Goal: Task Accomplishment & Management: Manage account settings

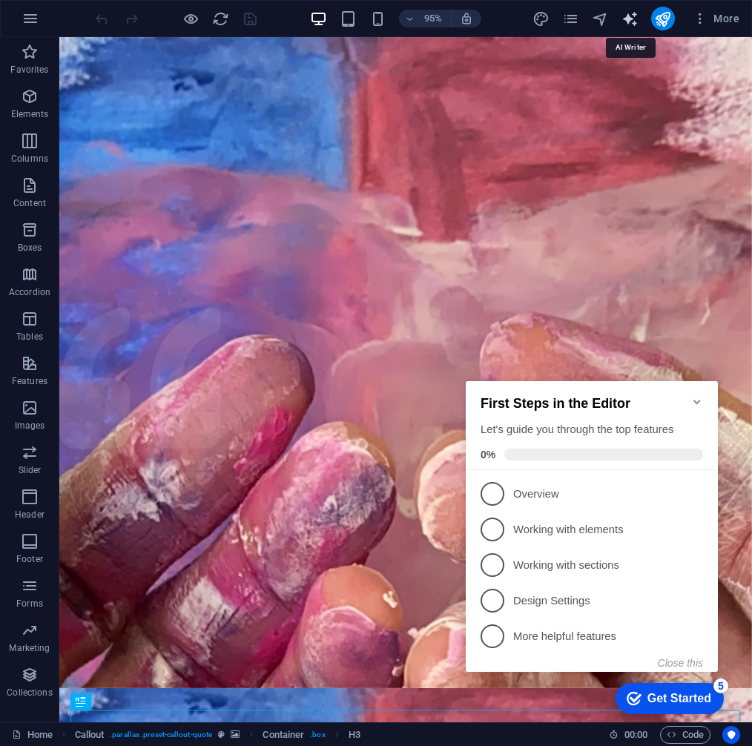
click at [626, 17] on icon "text_generator" at bounding box center [630, 18] width 17 height 17
select select "English"
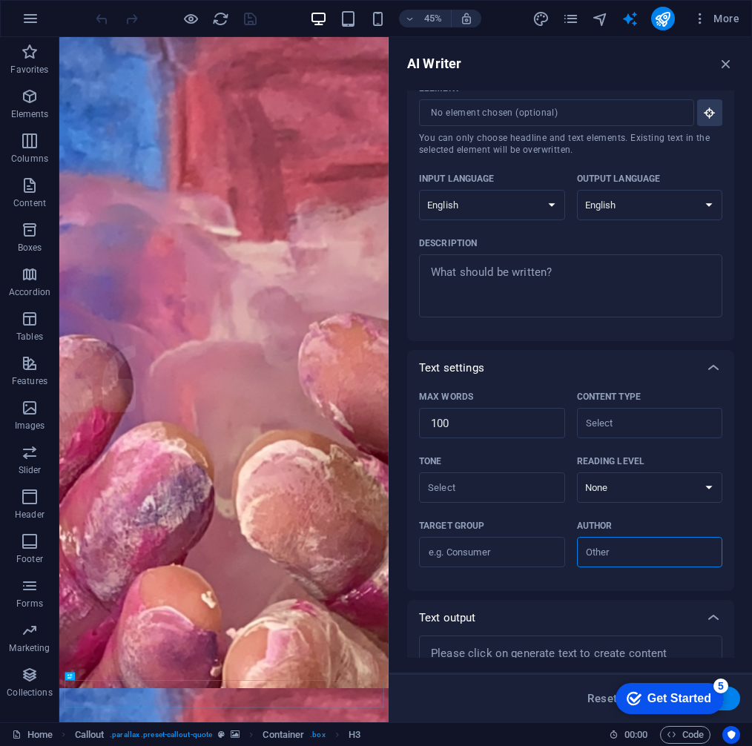
scroll to position [111, 0]
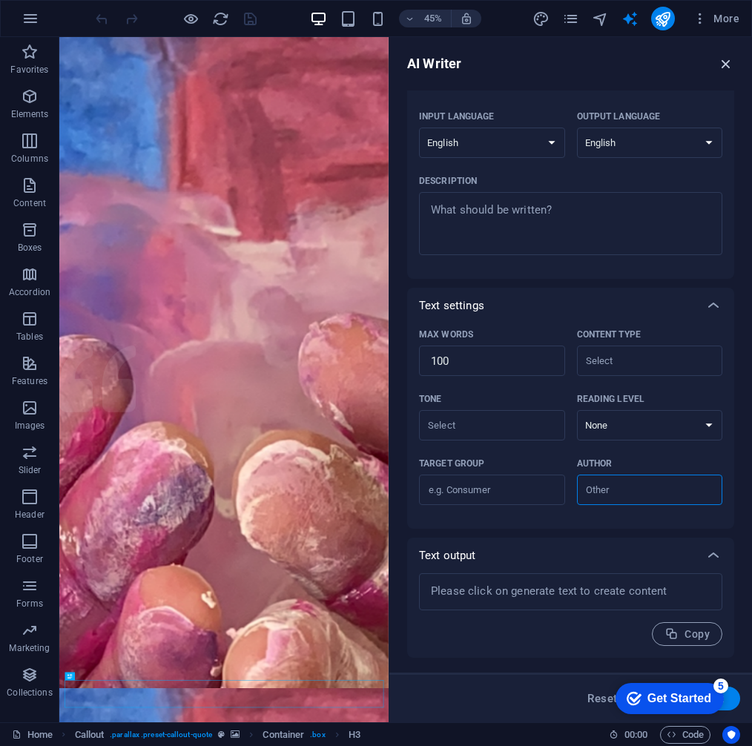
click at [730, 57] on icon "button" at bounding box center [726, 64] width 16 height 16
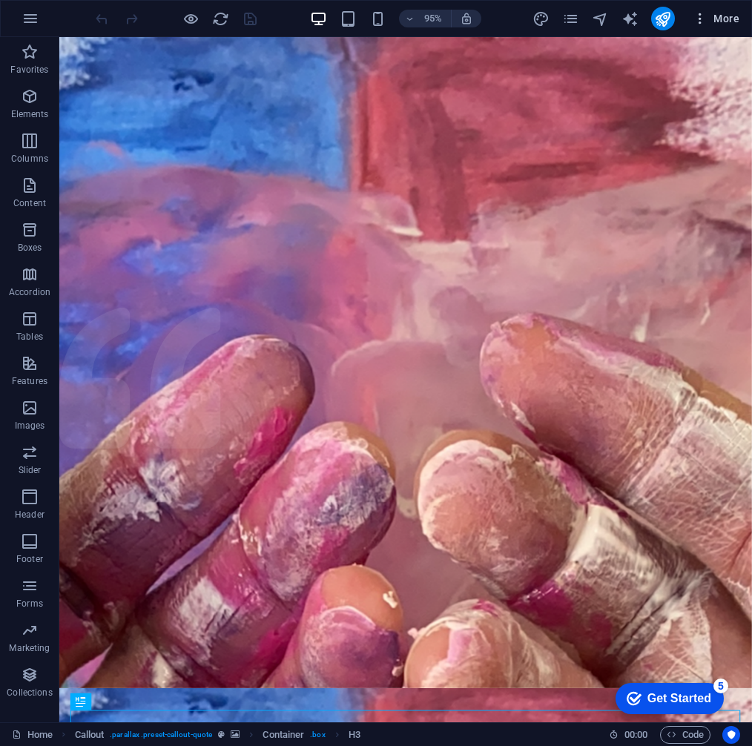
click at [703, 21] on icon "button" at bounding box center [700, 18] width 15 height 15
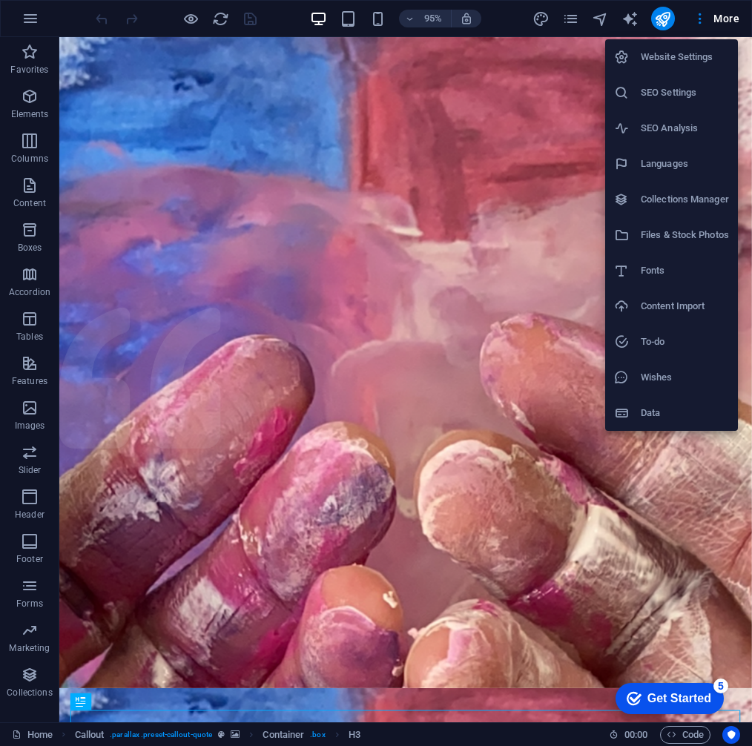
click at [723, 18] on div at bounding box center [376, 373] width 752 height 746
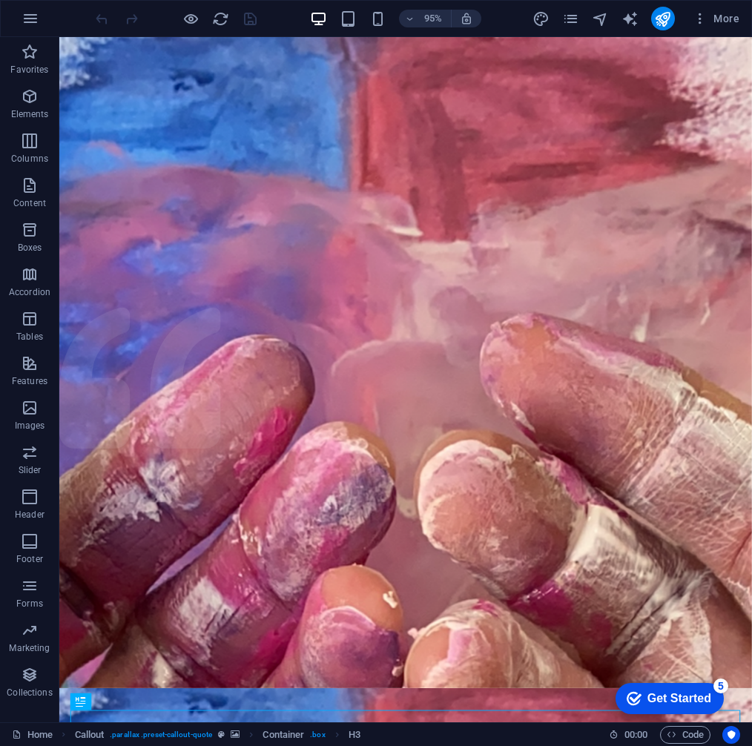
click at [723, 18] on span "More" at bounding box center [716, 18] width 47 height 15
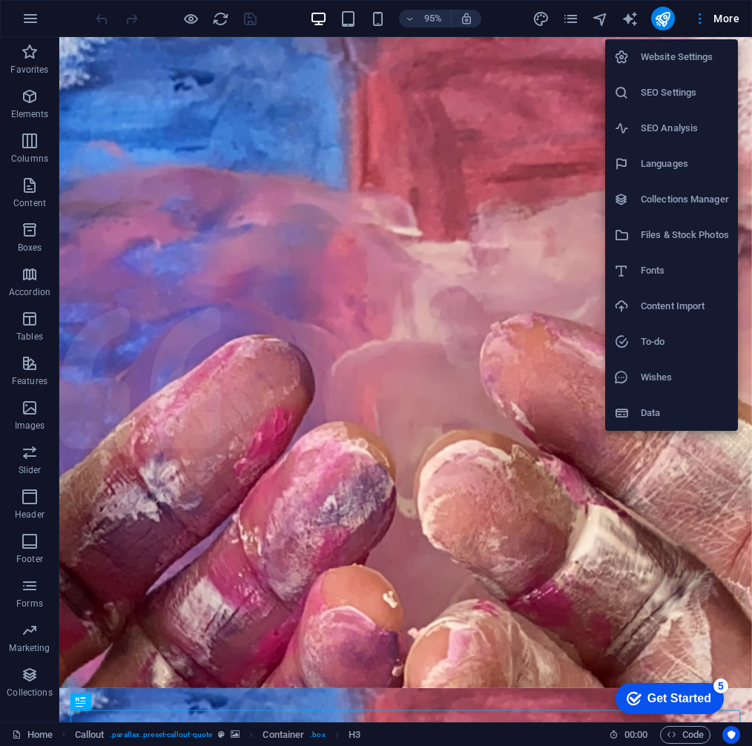
click at [482, 107] on div at bounding box center [376, 373] width 752 height 746
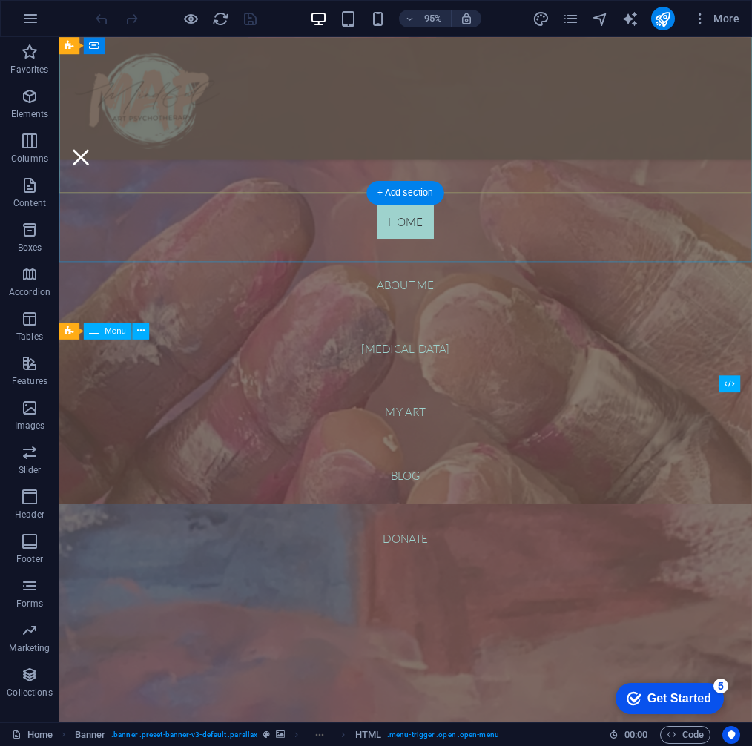
scroll to position [248, 0]
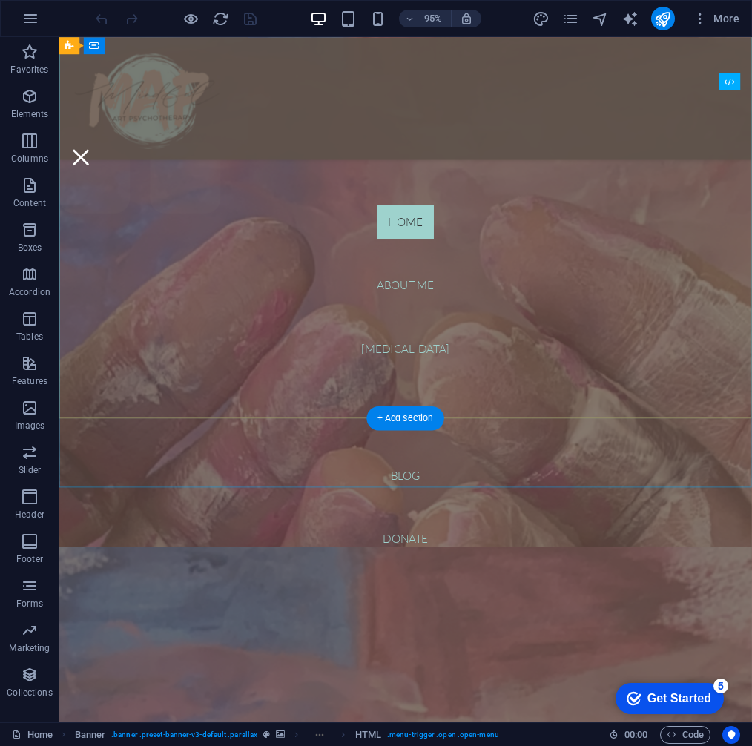
click at [689, 269] on nav "Home About me [MEDICAL_DATA] My art Blog Donate" at bounding box center [423, 398] width 729 height 722
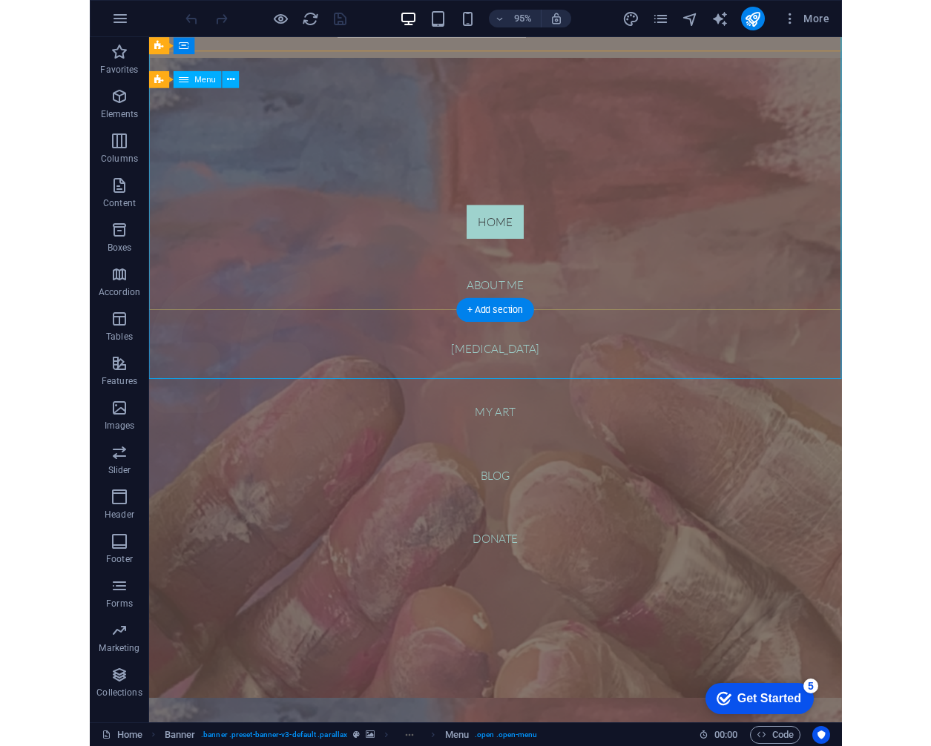
scroll to position [0, 0]
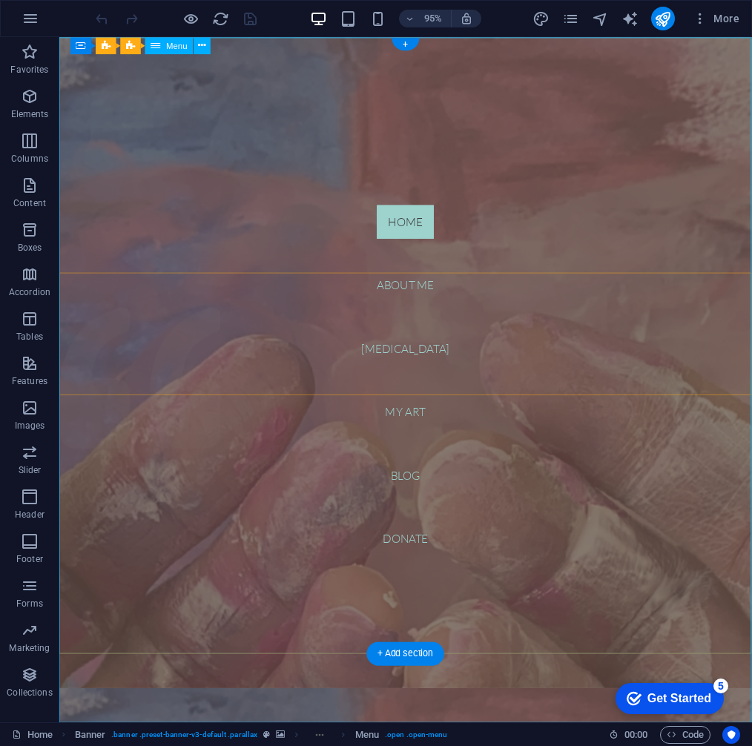
click at [298, 51] on nav "Home About me [MEDICAL_DATA] My art Blog Donate" at bounding box center [423, 398] width 729 height 722
click at [298, 41] on nav "Home About me [MEDICAL_DATA] My art Blog Donate" at bounding box center [423, 398] width 729 height 722
click at [189, 117] on nav "Home About me [MEDICAL_DATA] My art Blog Donate" at bounding box center [423, 398] width 729 height 722
click at [304, 125] on nav "Home About me [MEDICAL_DATA] My art Blog Donate" at bounding box center [423, 398] width 729 height 722
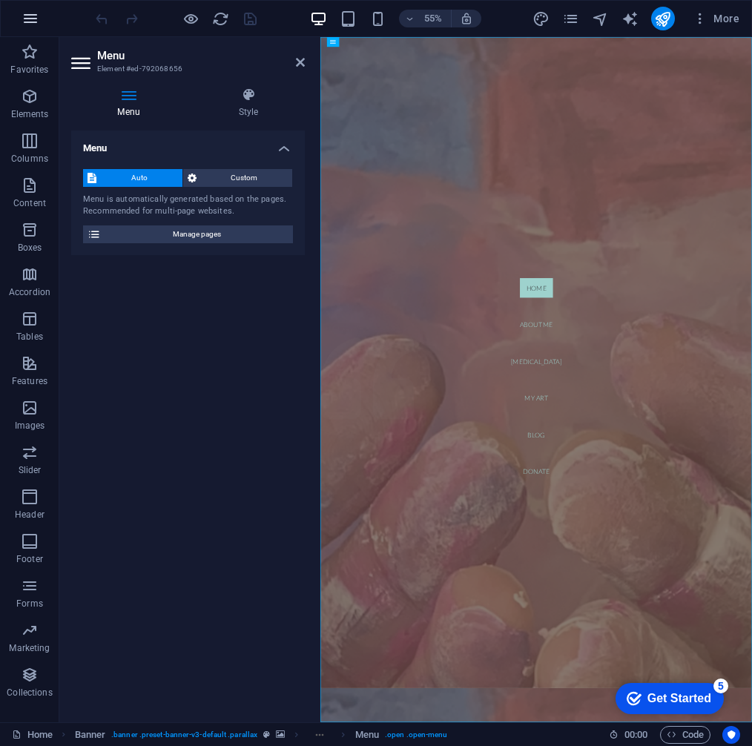
click at [26, 13] on icon "button" at bounding box center [31, 19] width 18 height 18
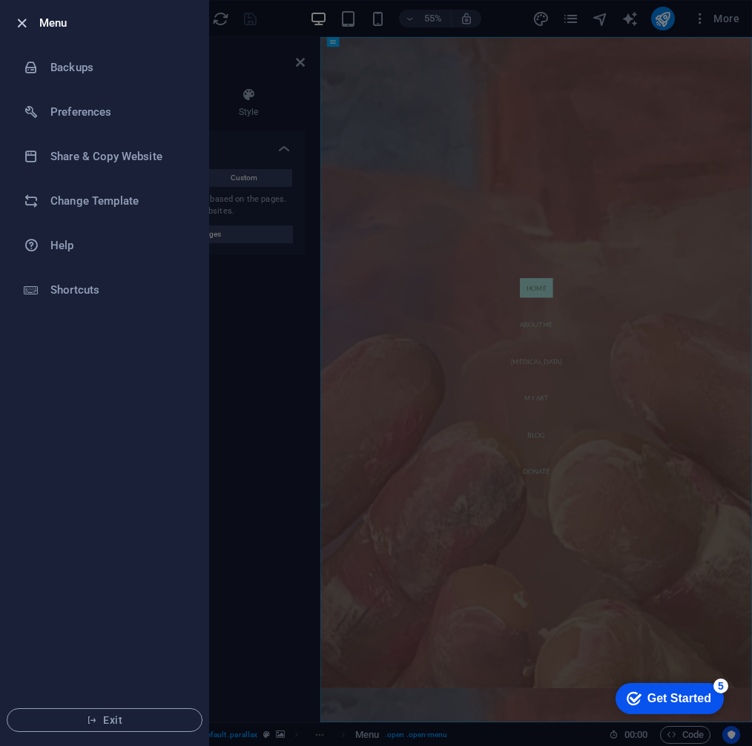
click at [22, 19] on icon "button" at bounding box center [21, 23] width 17 height 17
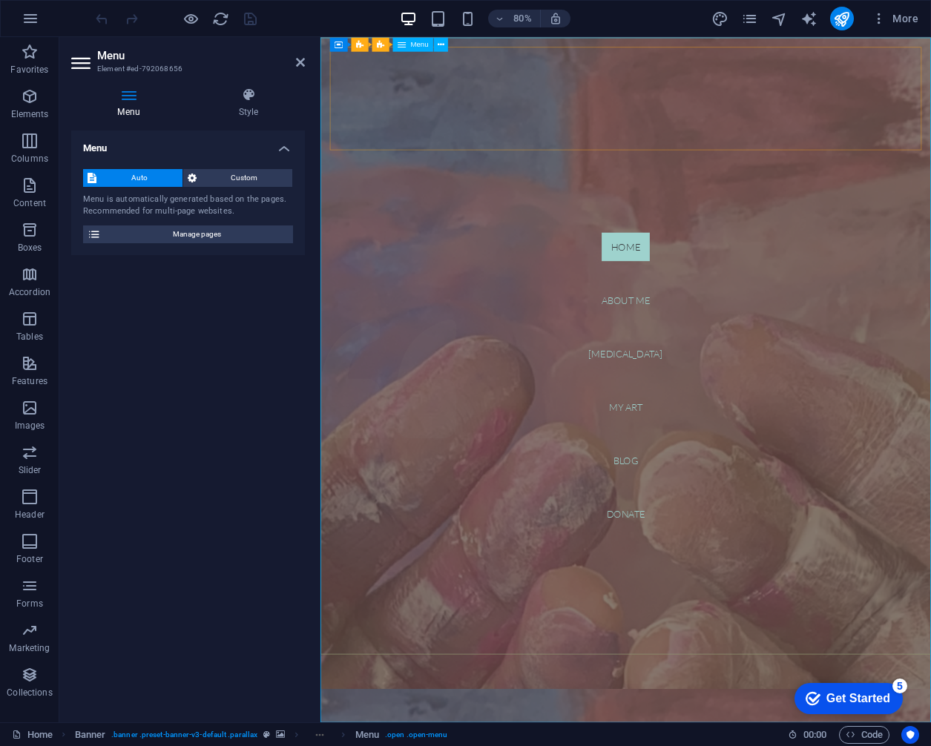
click at [398, 467] on nav "Home About me [MEDICAL_DATA] My art Blog Donate" at bounding box center [702, 465] width 763 height 857
click at [554, 419] on nav "Home About me [MEDICAL_DATA] My art Blog Donate" at bounding box center [702, 465] width 763 height 857
click at [304, 59] on icon at bounding box center [300, 62] width 9 height 12
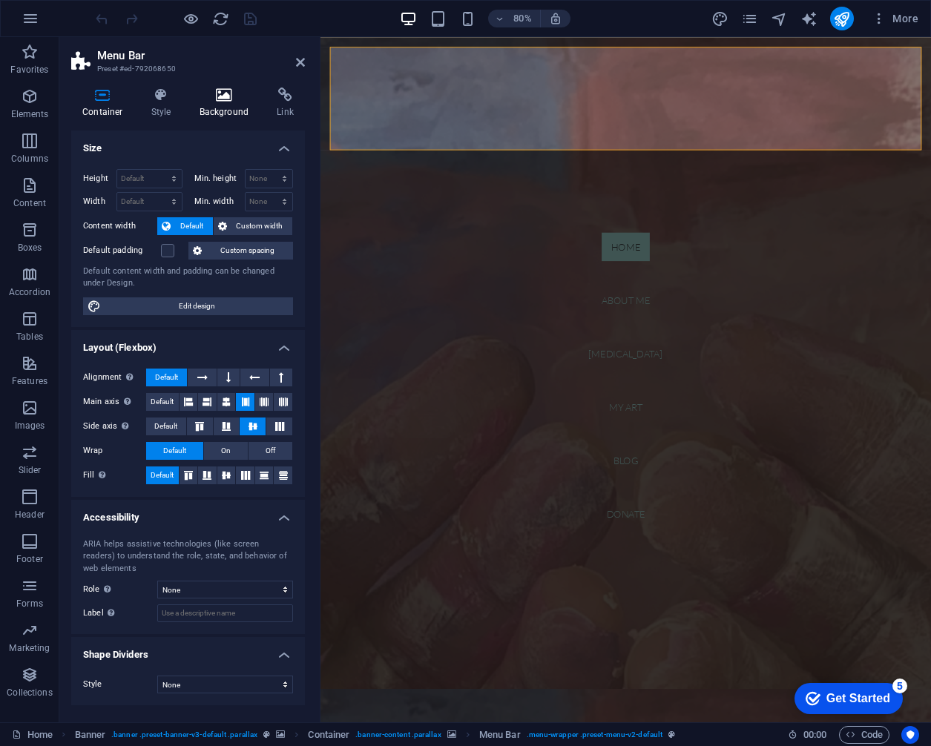
click at [231, 101] on icon at bounding box center [224, 95] width 72 height 15
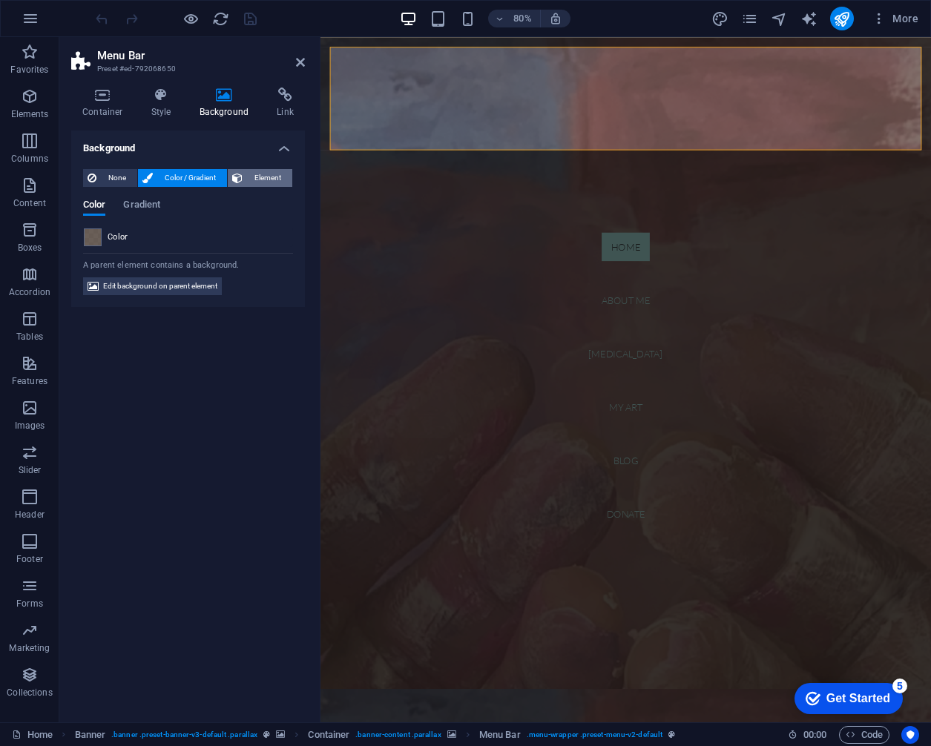
click at [253, 182] on span "Element" at bounding box center [267, 178] width 41 height 18
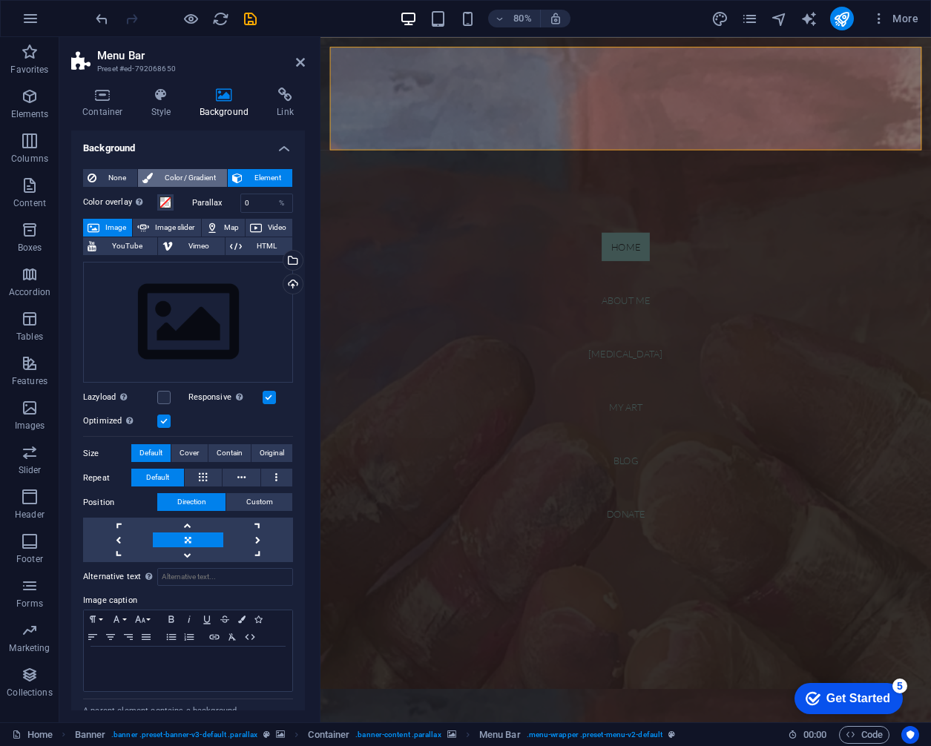
click at [187, 176] on span "Color / Gradient" at bounding box center [189, 178] width 65 height 18
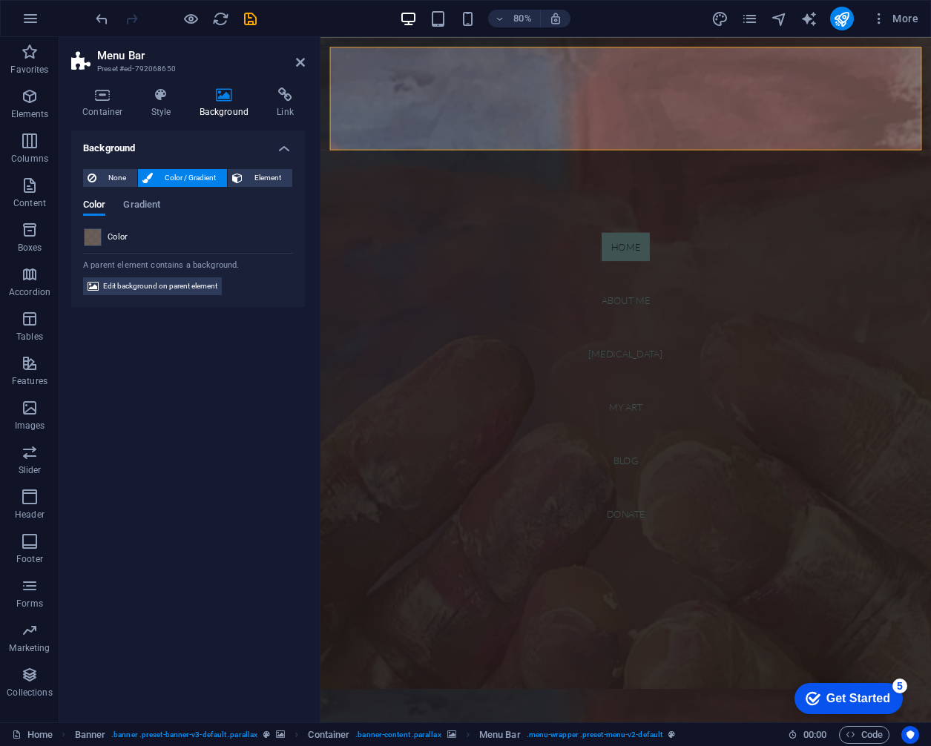
click at [91, 245] on div at bounding box center [93, 238] width 18 height 18
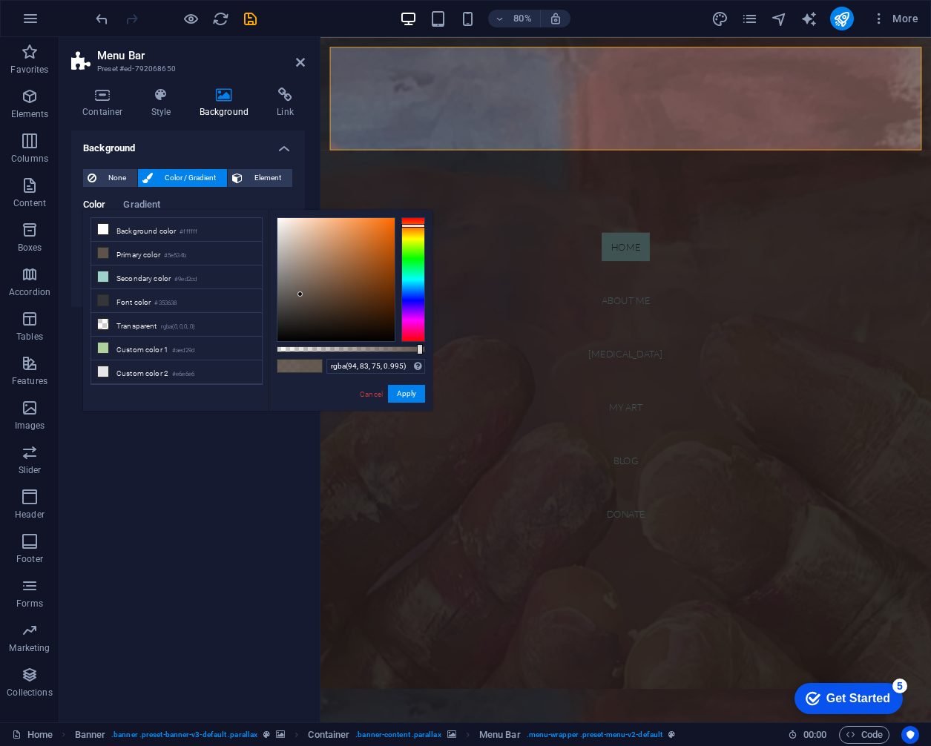
type input "#5e534b"
drag, startPoint x: 416, startPoint y: 349, endPoint x: 431, endPoint y: 349, distance: 14.8
click at [430, 349] on div "#5e534b Supported formats #0852ed rgb(8, 82, 237) rgba(8, 82, 237, 90%) hsv(221…" at bounding box center [351, 418] width 164 height 416
click at [405, 390] on button "Apply" at bounding box center [406, 394] width 37 height 18
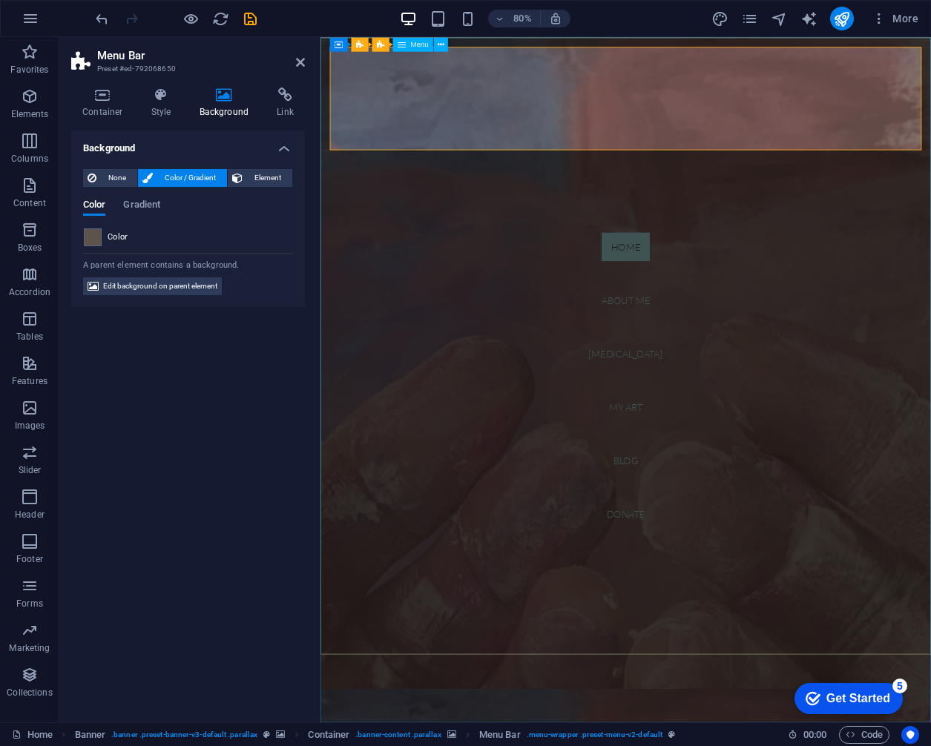
click at [380, 614] on nav "Home About me [MEDICAL_DATA] My art Blog Donate" at bounding box center [702, 465] width 763 height 857
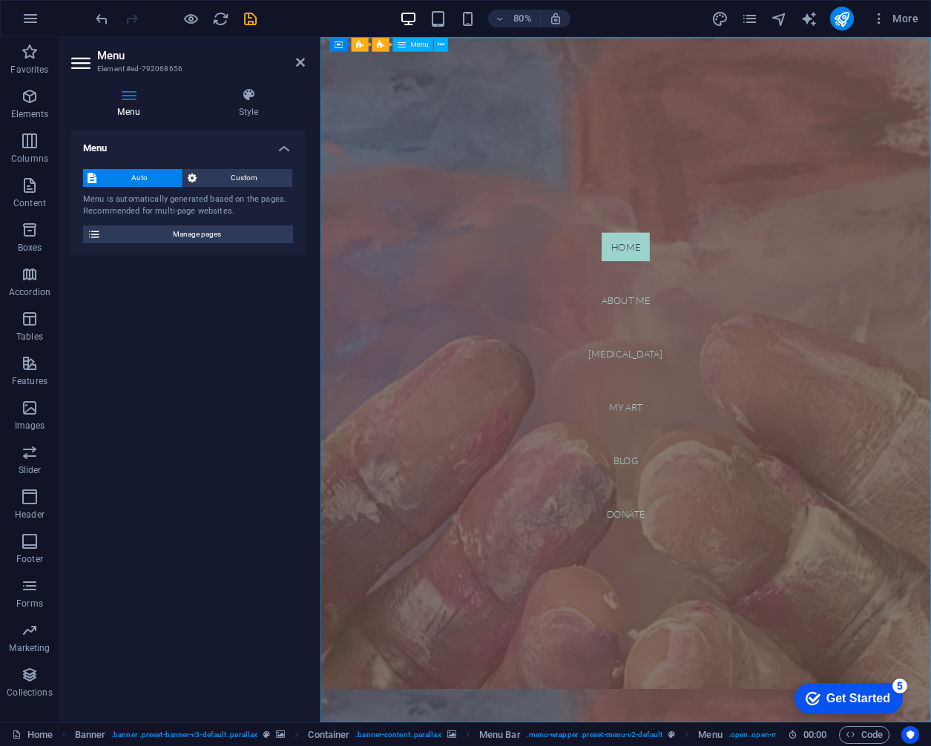
click at [380, 614] on nav "Home About me [MEDICAL_DATA] My art Blog Donate" at bounding box center [702, 465] width 763 height 857
click at [301, 64] on icon at bounding box center [300, 62] width 9 height 12
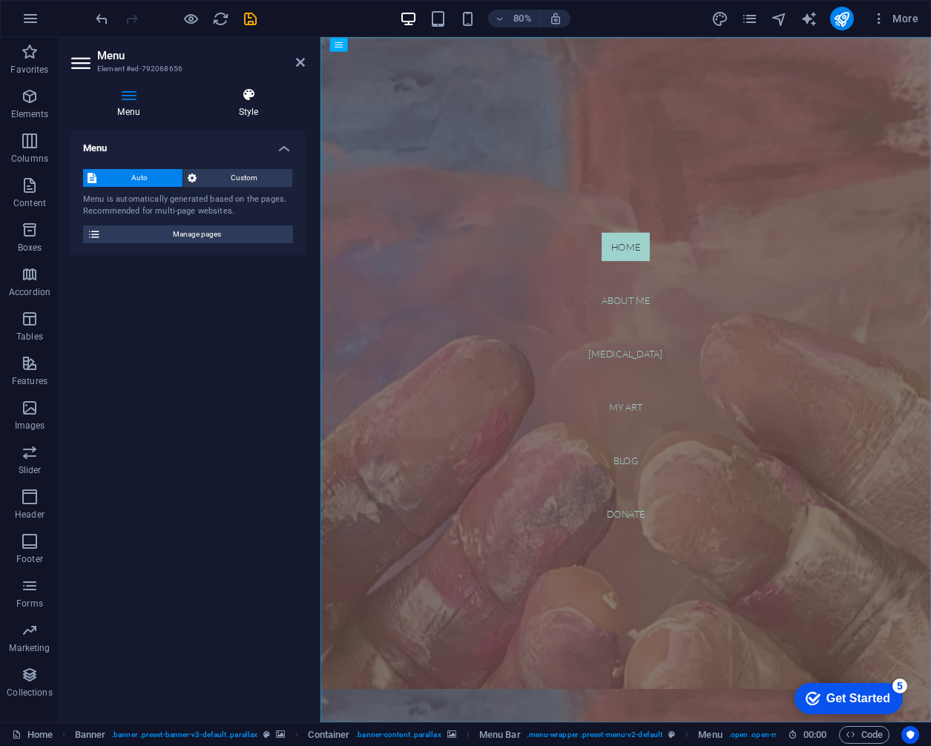
click at [245, 98] on icon at bounding box center [248, 95] width 113 height 15
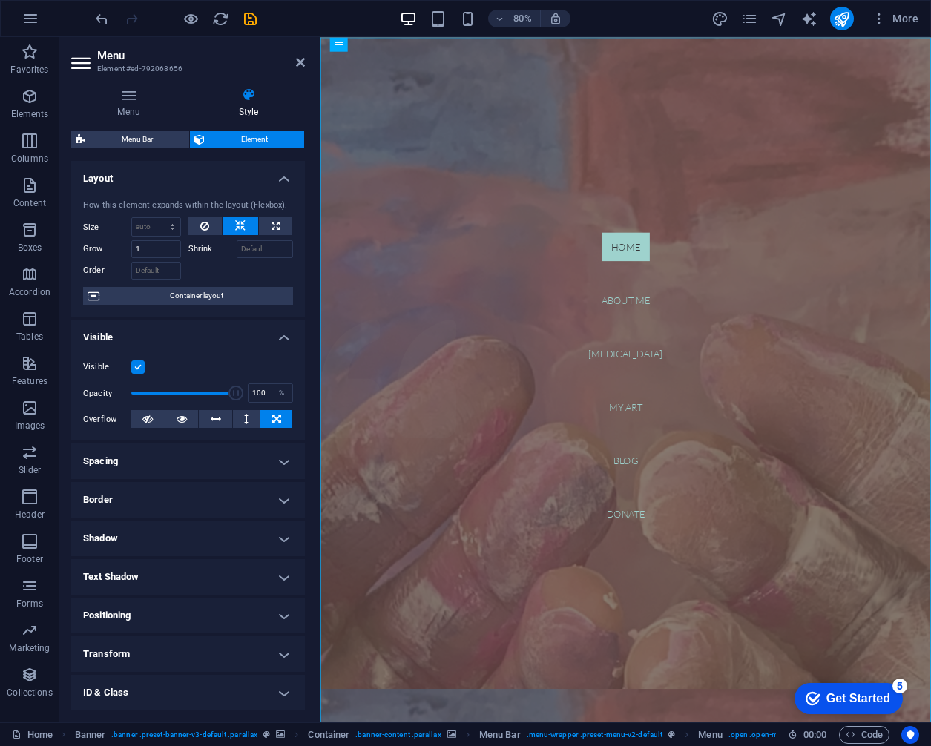
click at [249, 105] on h4 "Style" at bounding box center [248, 103] width 113 height 31
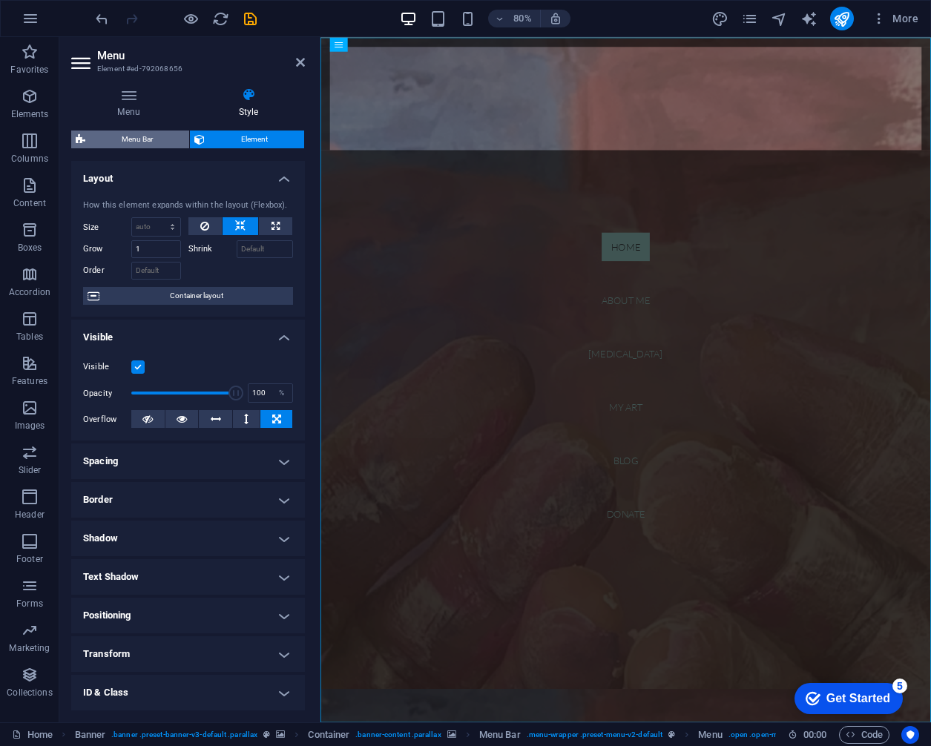
click at [137, 131] on span "Menu Bar" at bounding box center [137, 140] width 95 height 18
select select "rem"
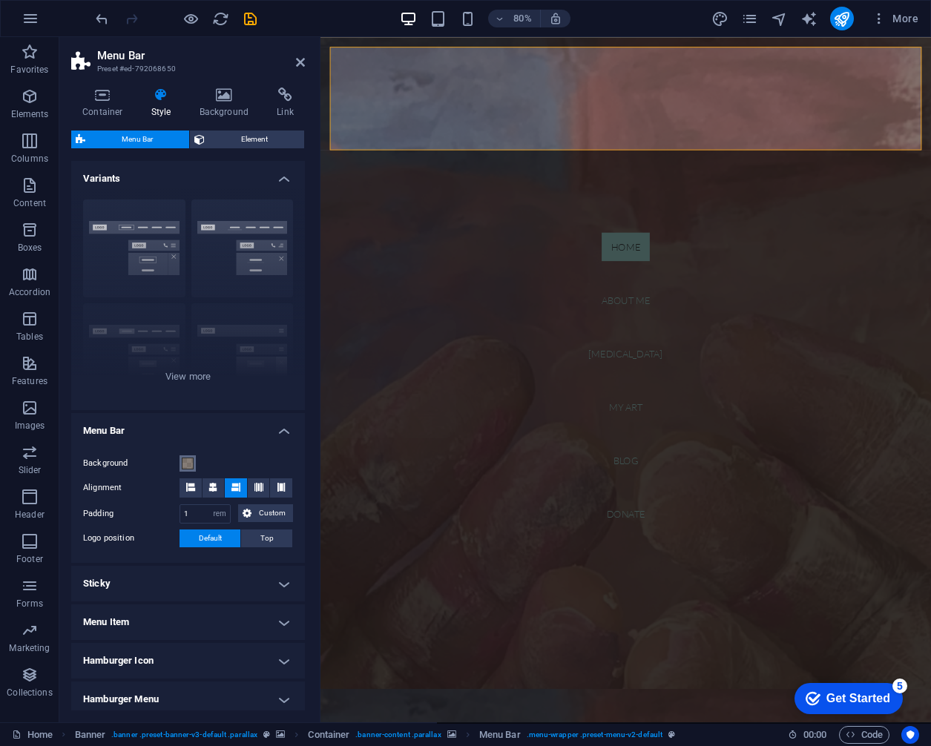
click at [191, 462] on span at bounding box center [188, 464] width 12 height 12
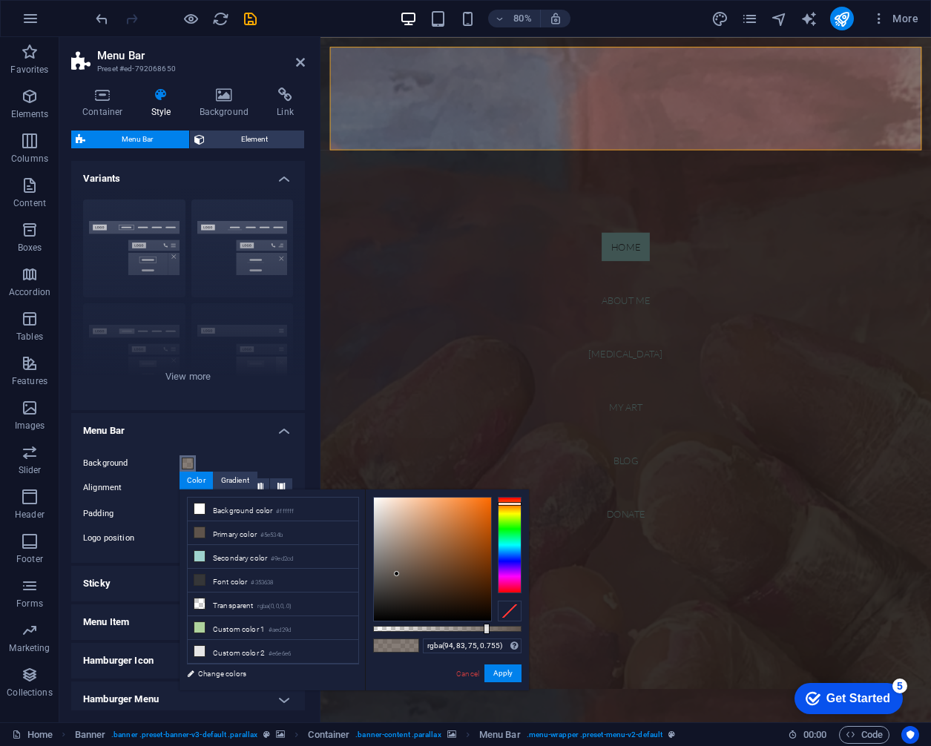
type input "rgba(94, 83, 75, 0.99)"
click at [520, 628] on div at bounding box center [447, 629] width 148 height 6
click at [508, 673] on button "Apply" at bounding box center [502, 674] width 37 height 18
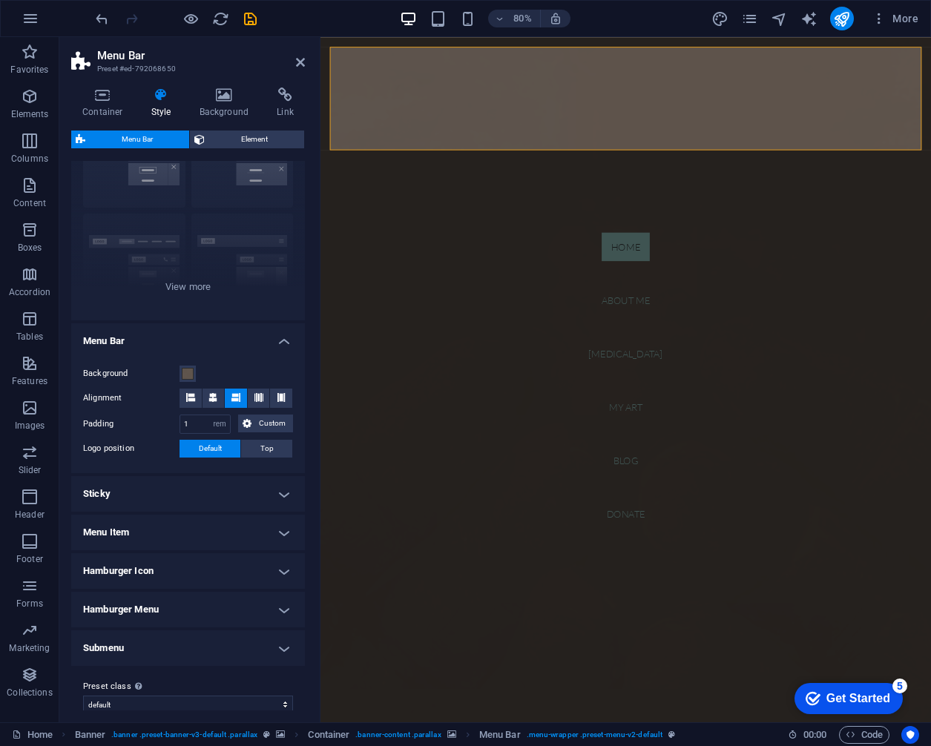
scroll to position [104, 0]
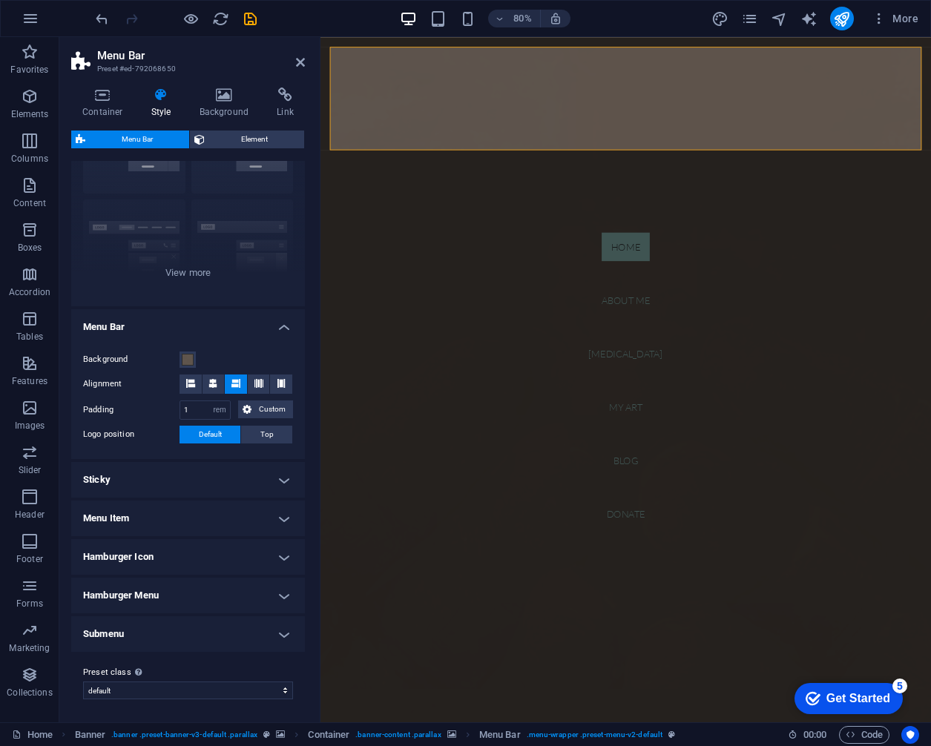
click at [163, 515] on h4 "Menu Item" at bounding box center [188, 519] width 234 height 36
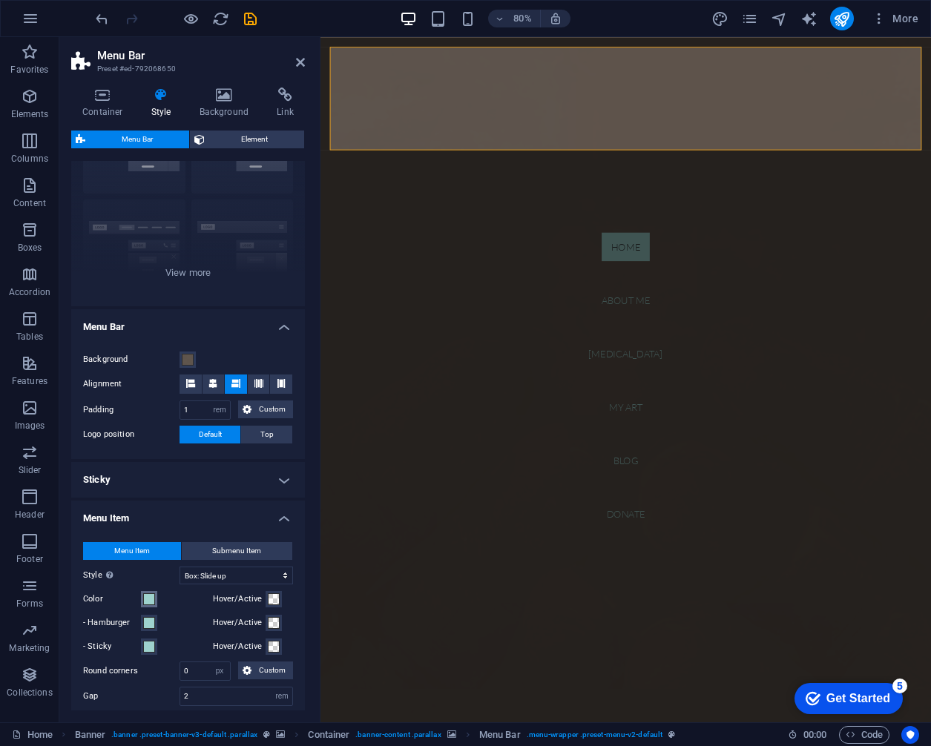
click at [149, 597] on span at bounding box center [149, 600] width 12 height 12
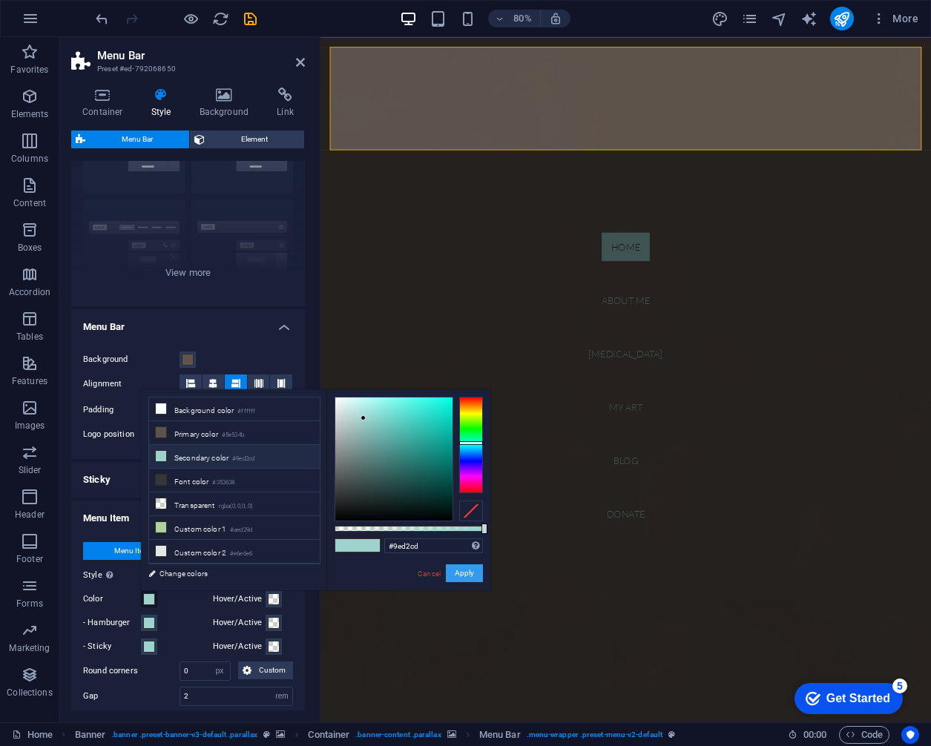
click at [470, 574] on button "Apply" at bounding box center [464, 574] width 37 height 18
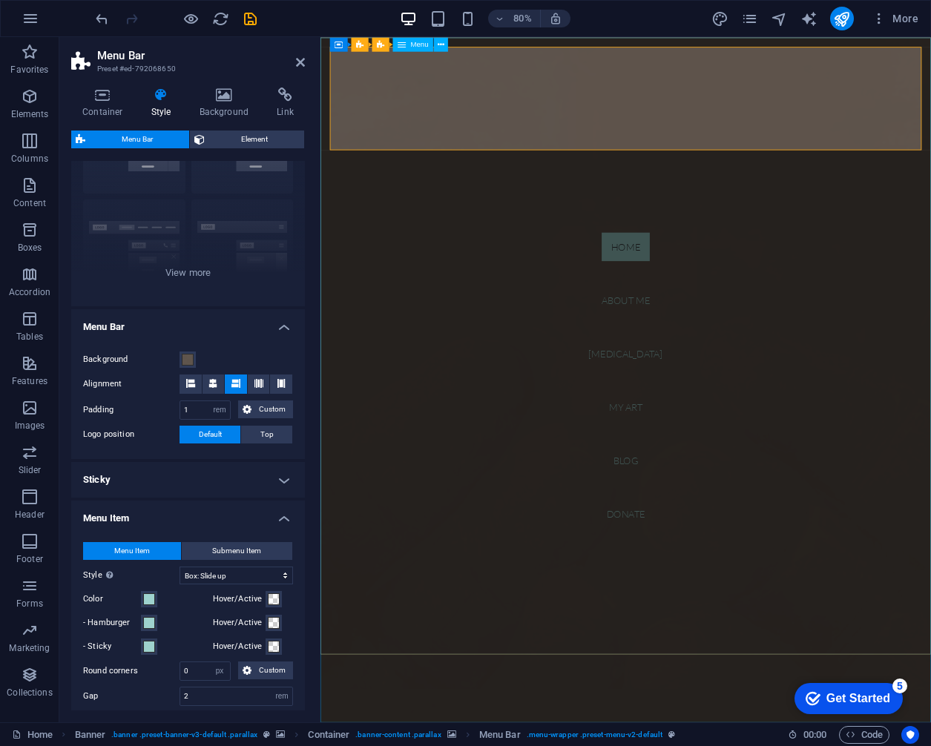
select select
click at [516, 746] on nav "Home About me [MEDICAL_DATA] My art Blog Donate" at bounding box center [702, 465] width 763 height 857
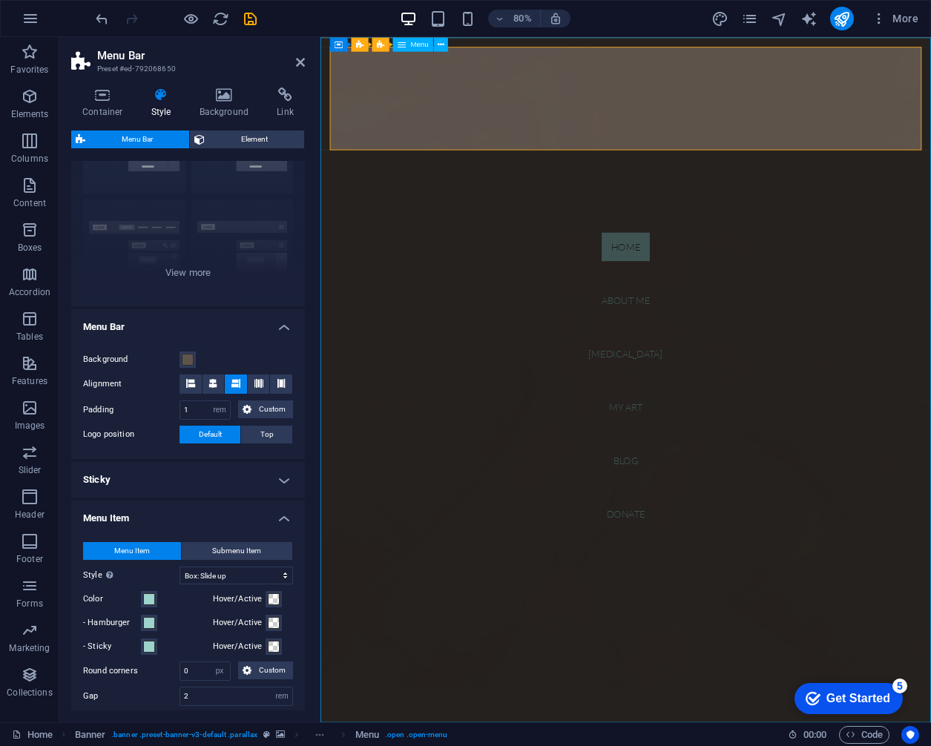
click at [516, 746] on nav "Home About me [MEDICAL_DATA] My art Blog Donate" at bounding box center [702, 465] width 763 height 857
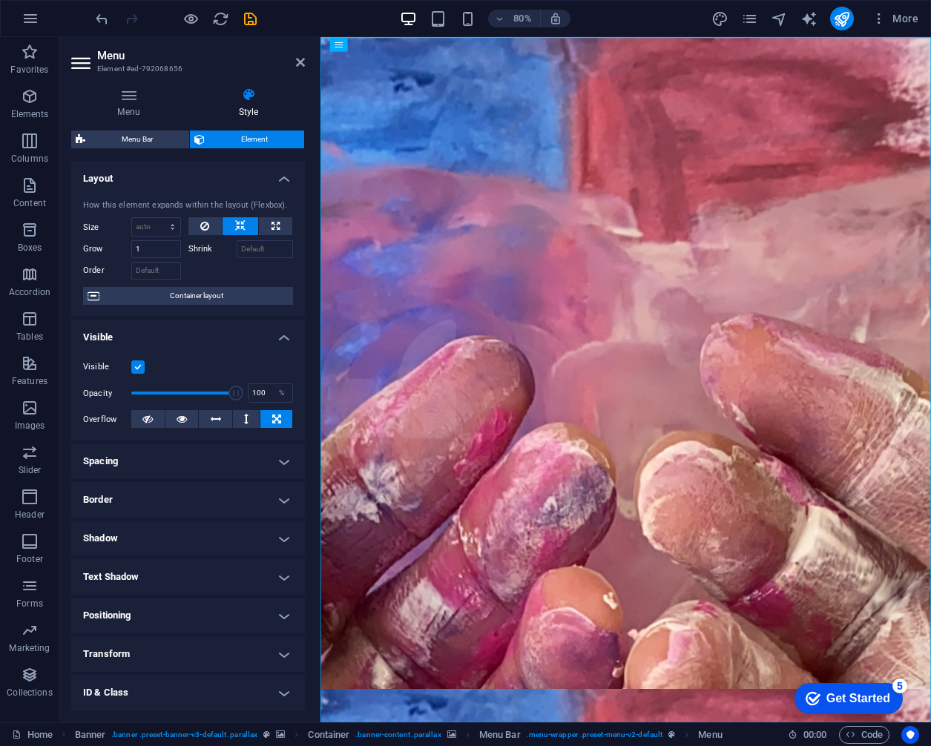
scroll to position [77, 0]
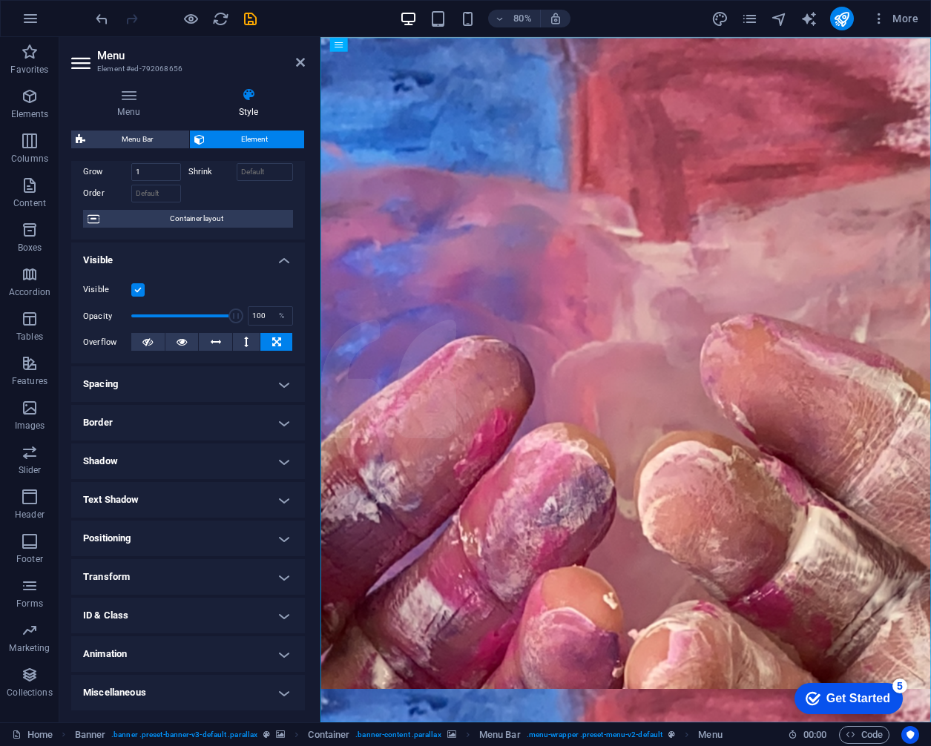
click at [164, 397] on h4 "Spacing" at bounding box center [188, 385] width 234 height 36
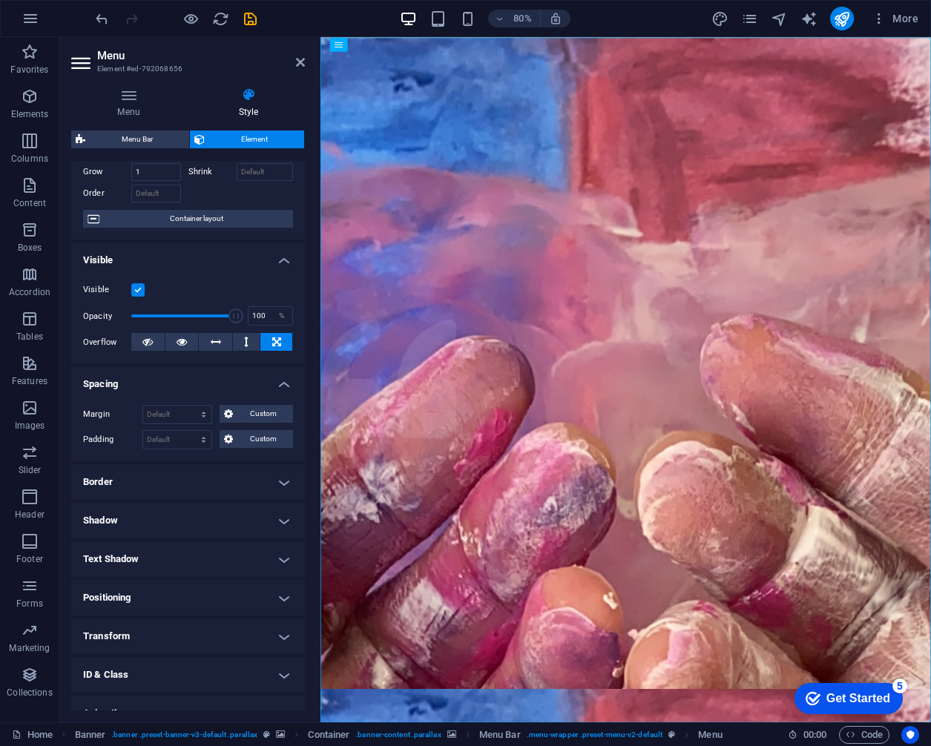
click at [142, 379] on h4 "Spacing" at bounding box center [188, 380] width 234 height 27
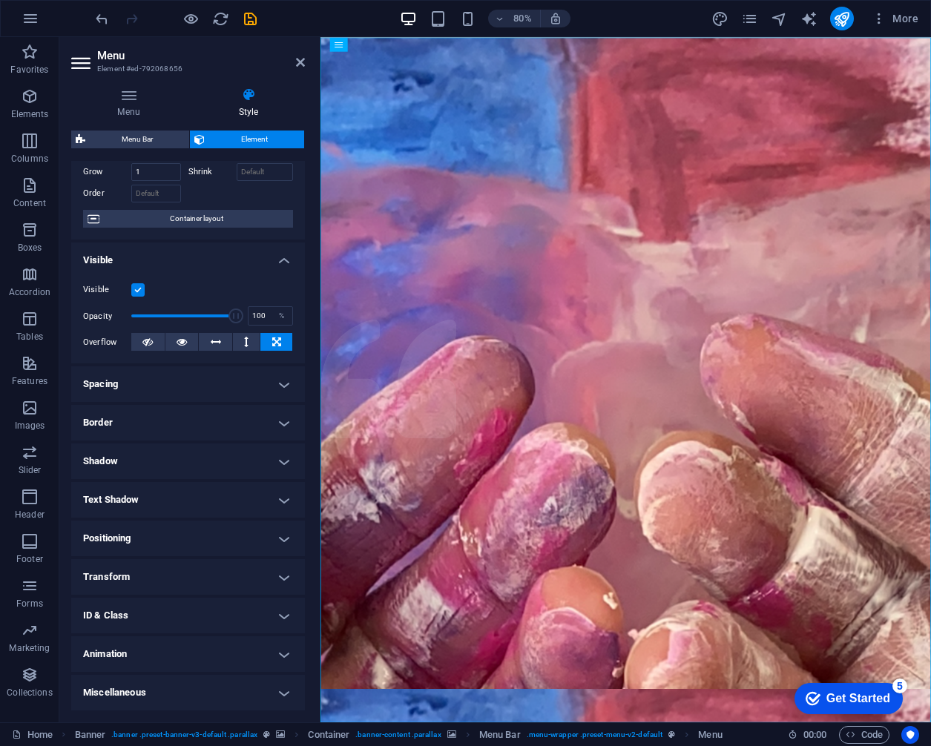
click at [251, 144] on span "Element" at bounding box center [254, 140] width 91 height 18
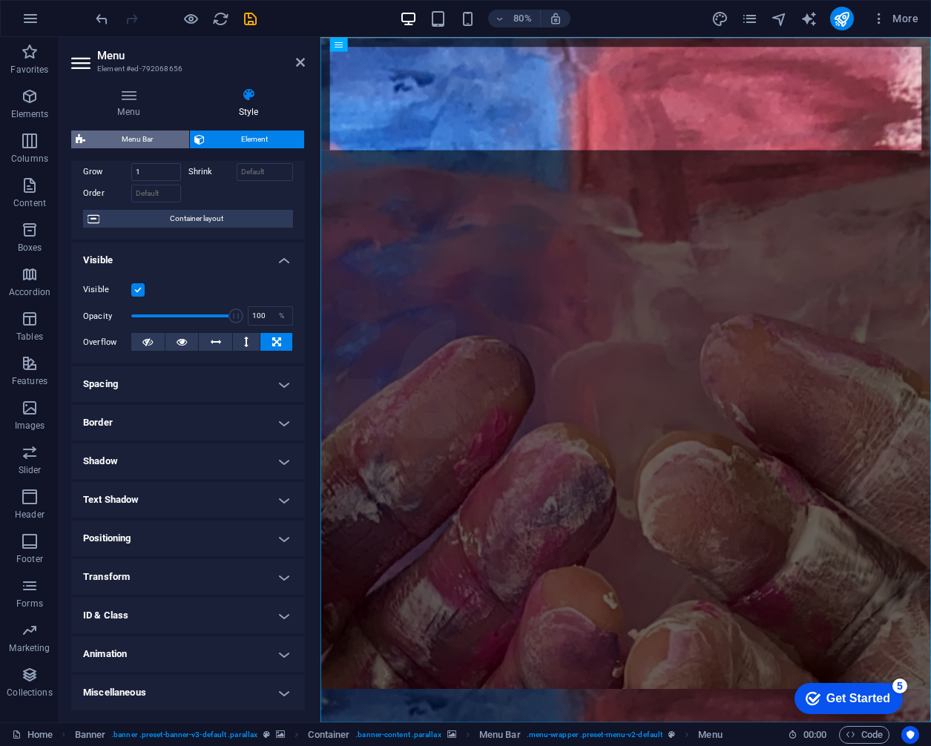
click at [77, 145] on icon at bounding box center [81, 140] width 10 height 18
select select "rem"
select select "hover_box_bottom"
select select "px"
select select "rem"
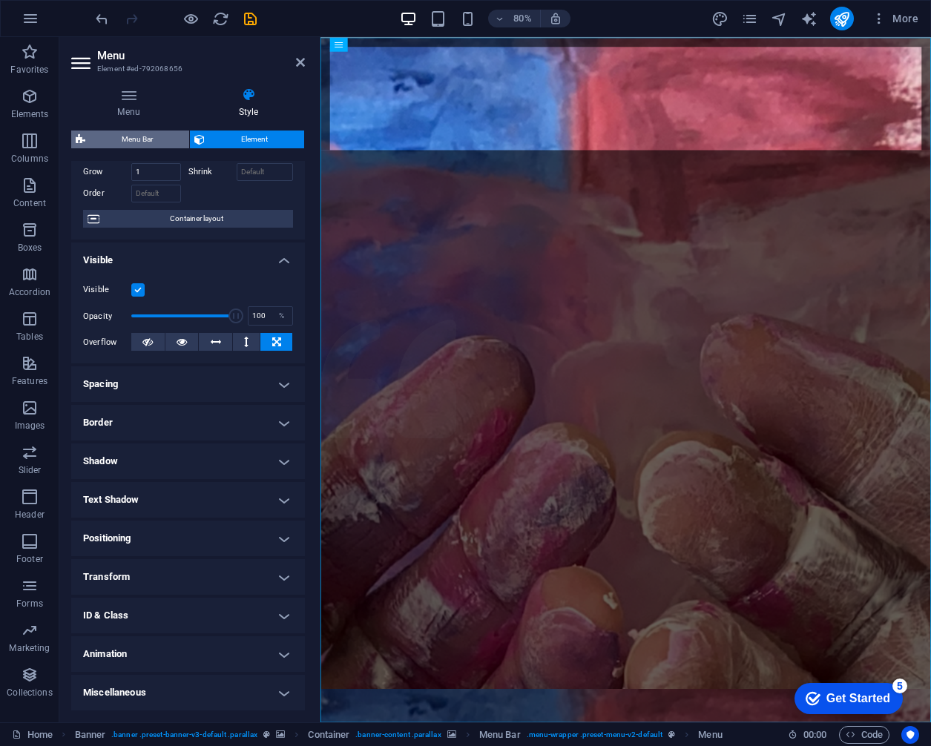
select select "rem"
select select "px"
select select
select select "px"
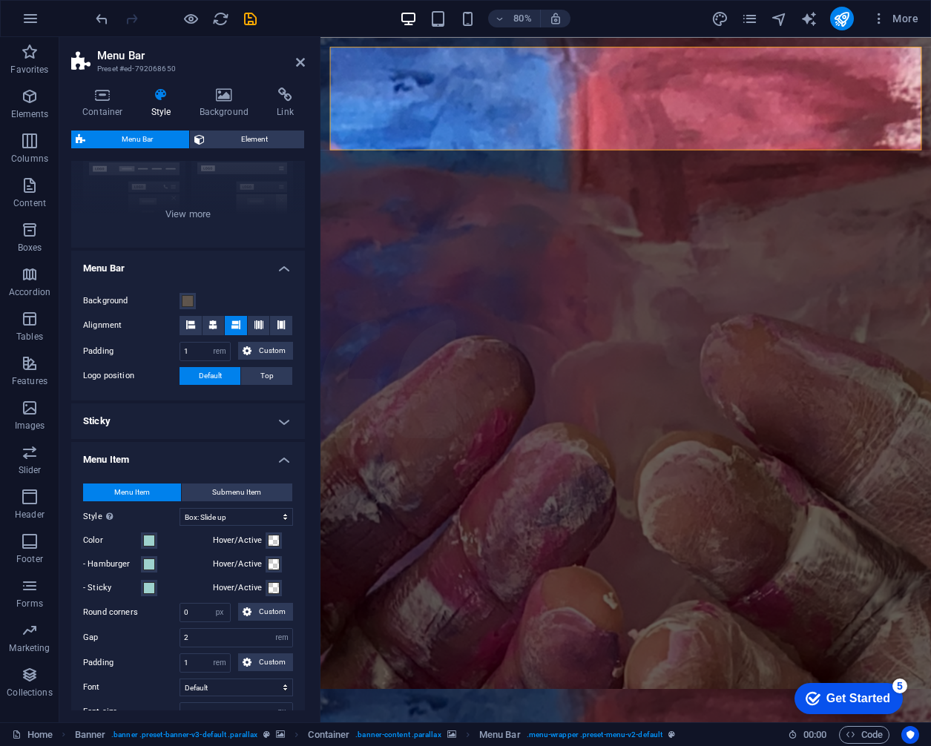
scroll to position [163, 0]
click at [145, 534] on span at bounding box center [149, 540] width 12 height 12
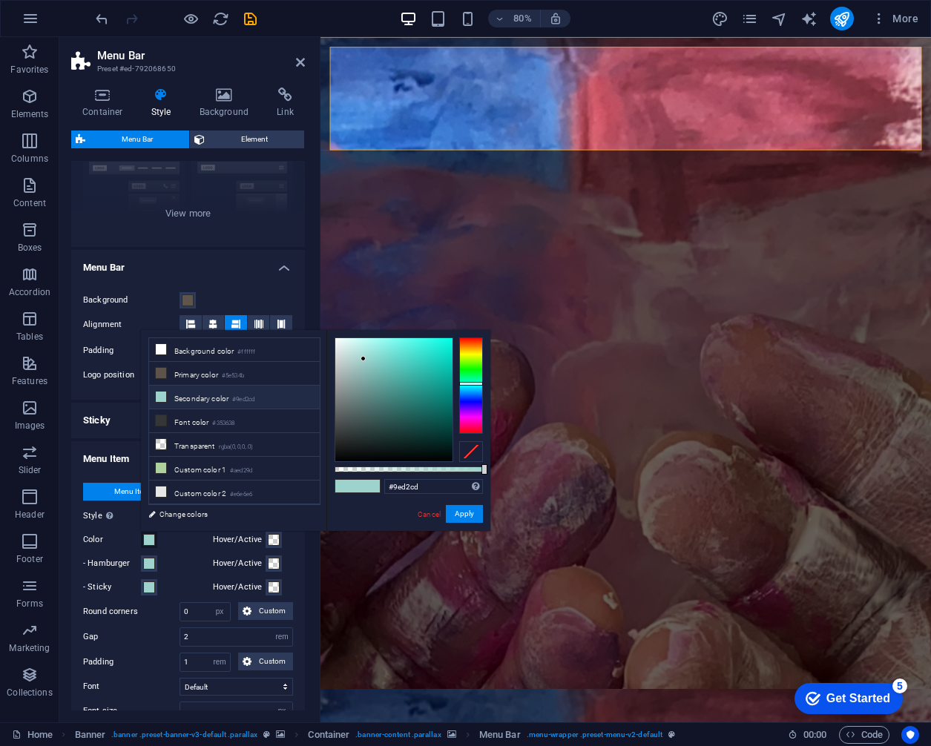
click at [383, 349] on div at bounding box center [393, 399] width 117 height 123
click at [386, 343] on div at bounding box center [393, 399] width 117 height 123
type input "#8af4ea"
select select
click at [387, 343] on div at bounding box center [386, 342] width 5 height 5
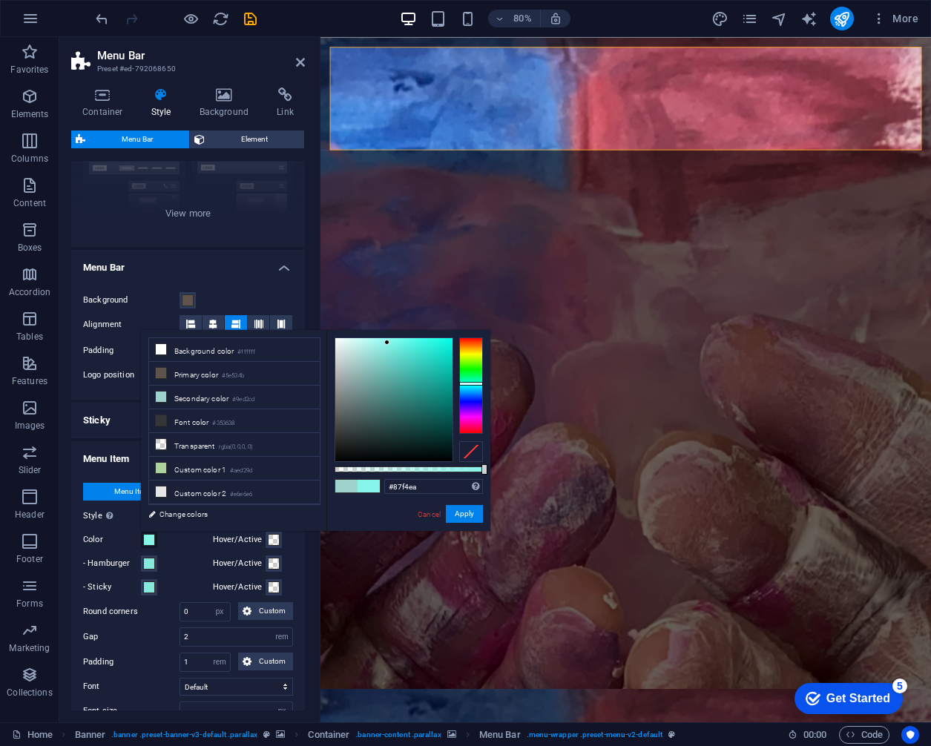
type input "#8af4ea"
select select
type input "#87f4ea"
click at [459, 516] on button "Apply" at bounding box center [464, 514] width 37 height 18
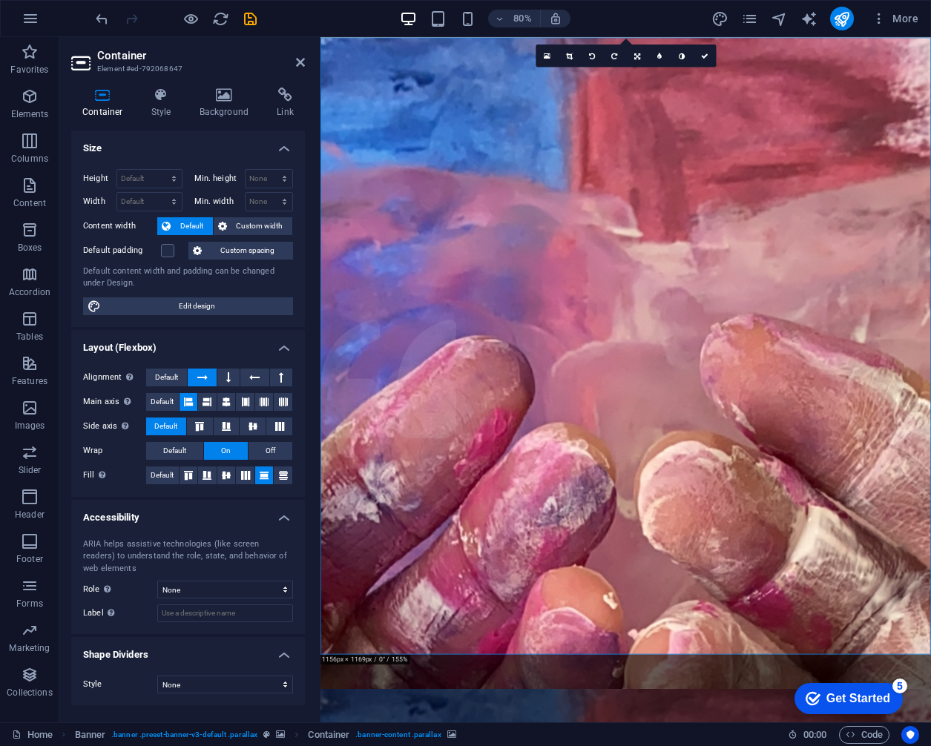
click at [158, 101] on icon at bounding box center [161, 95] width 42 height 15
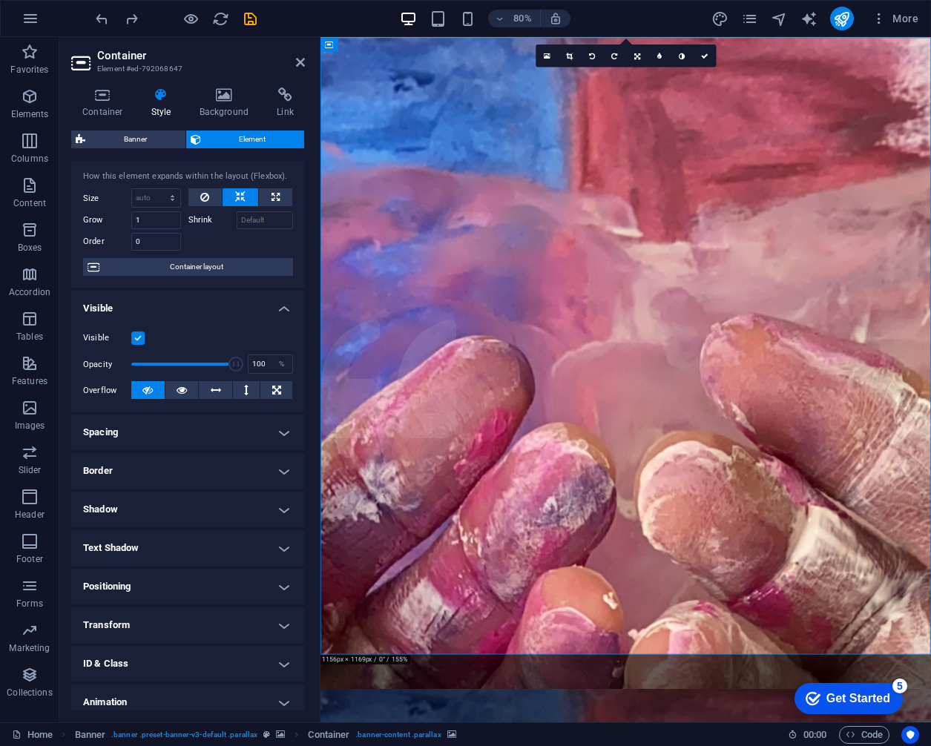
scroll to position [0, 0]
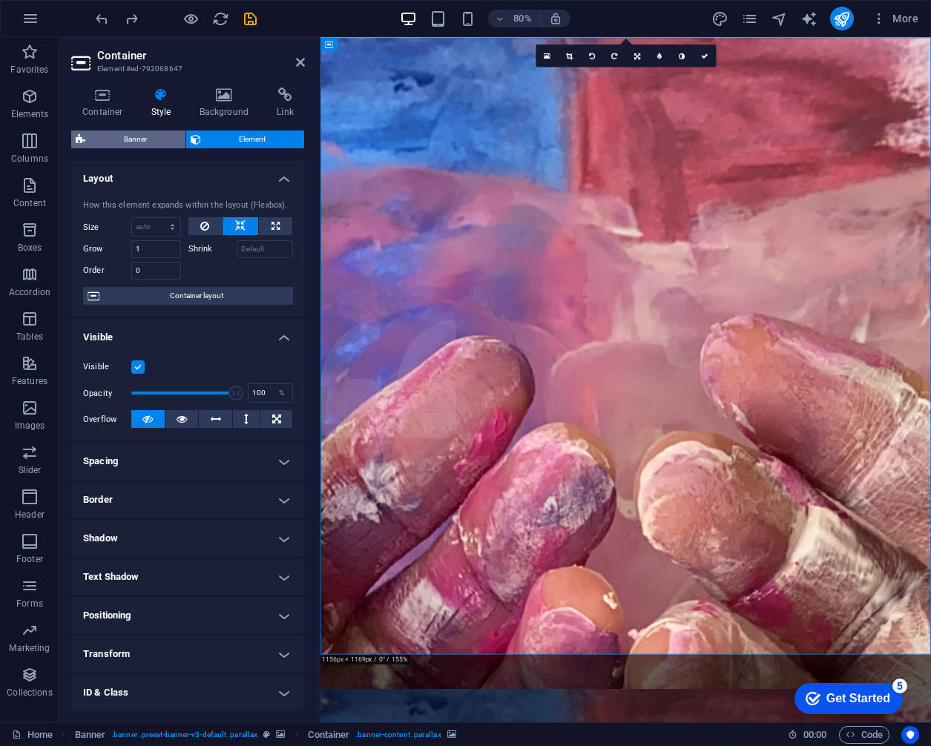
click at [124, 141] on span "Banner" at bounding box center [135, 140] width 91 height 18
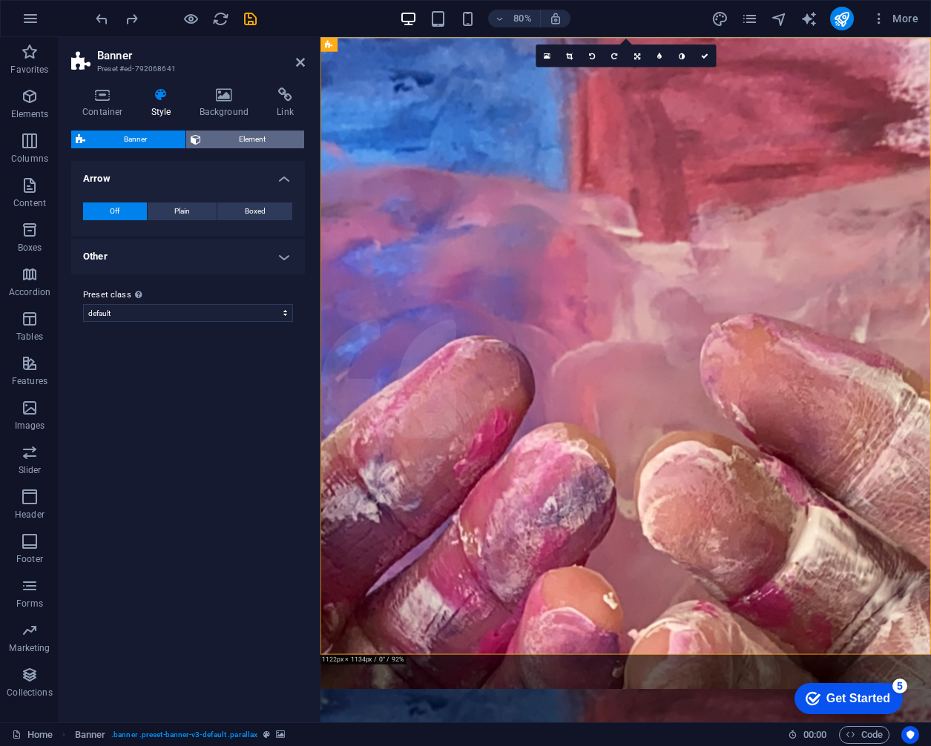
click at [216, 139] on span "Element" at bounding box center [253, 140] width 95 height 18
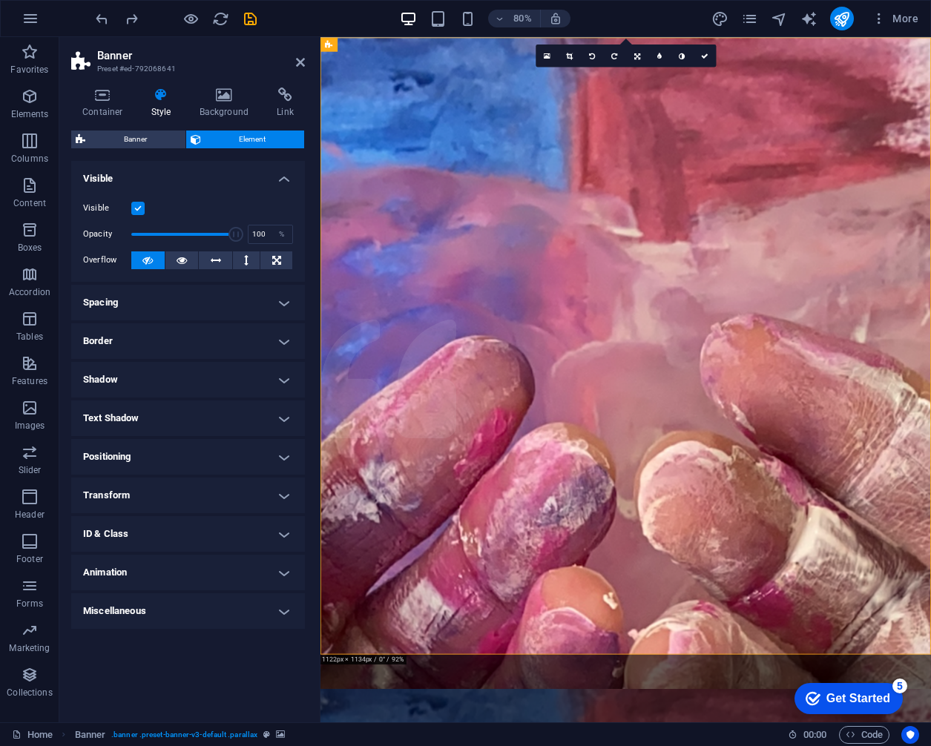
click at [300, 55] on h2 "Banner" at bounding box center [201, 55] width 208 height 13
click at [298, 68] on icon at bounding box center [300, 62] width 9 height 12
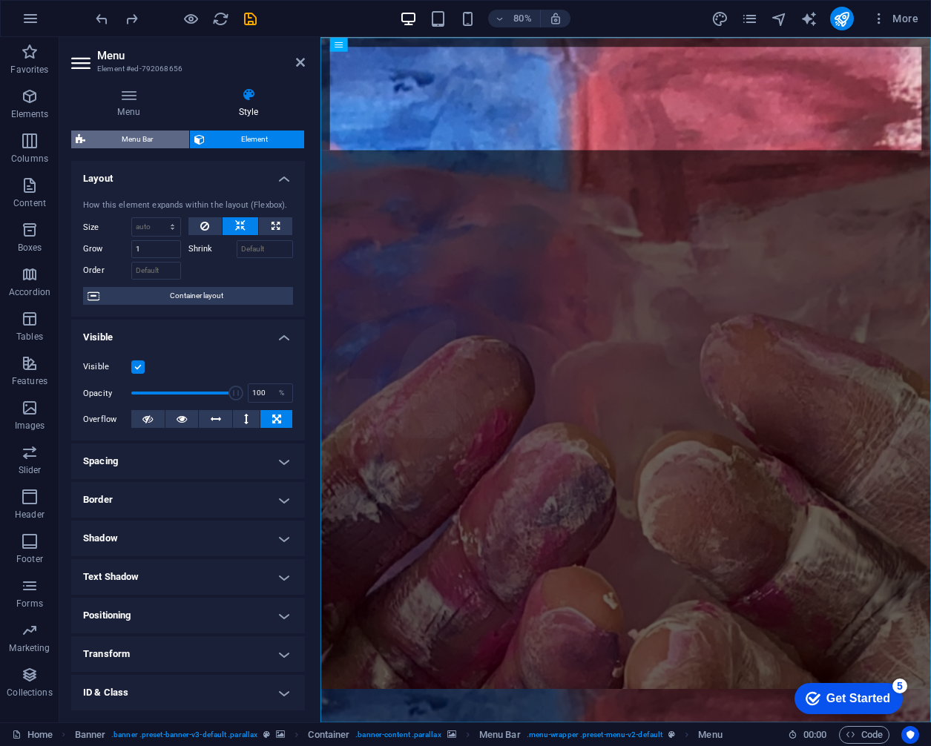
click at [125, 139] on span "Menu Bar" at bounding box center [137, 140] width 95 height 18
select select "rem"
select select "hover_box_bottom"
select select "px"
select select "rem"
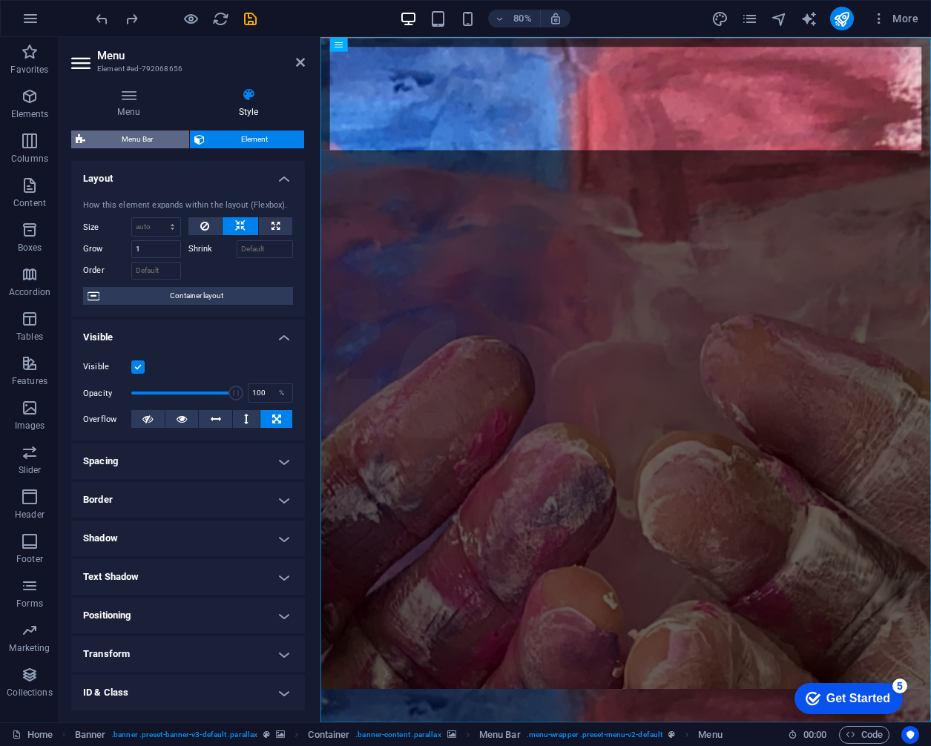
select select "rem"
select select "px"
select select
select select "px"
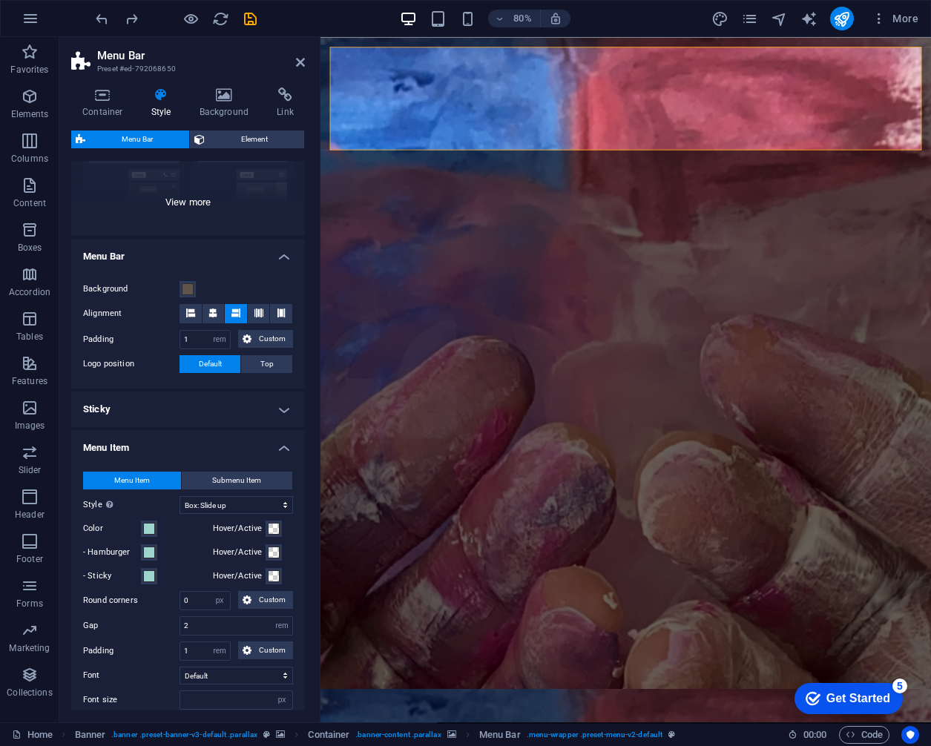
scroll to position [181, 0]
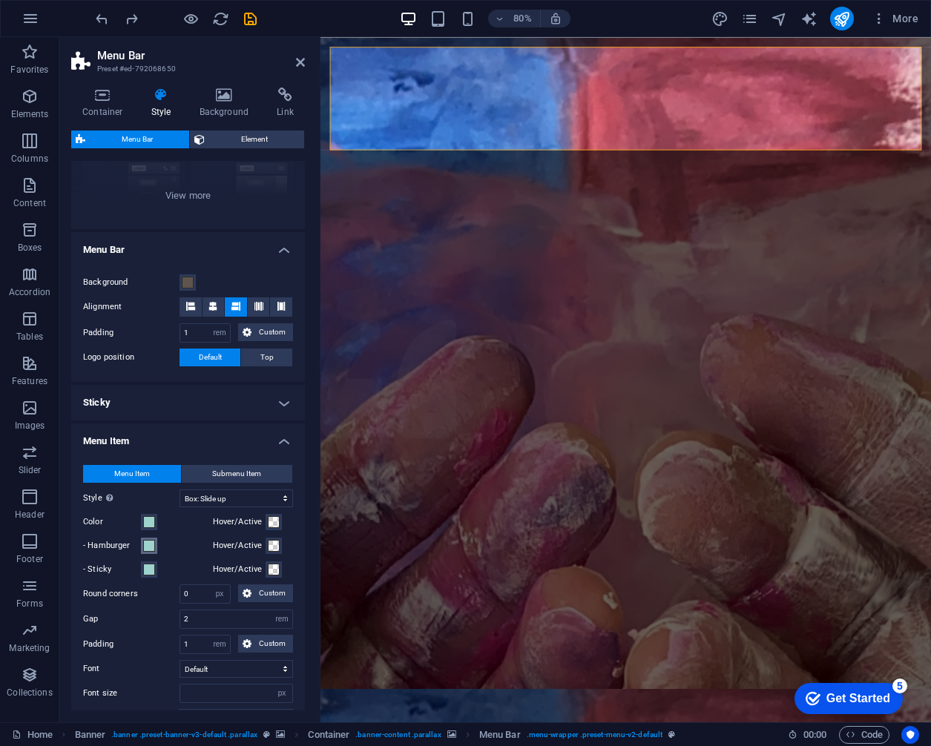
click at [151, 551] on button "- Hamburger" at bounding box center [149, 546] width 16 height 16
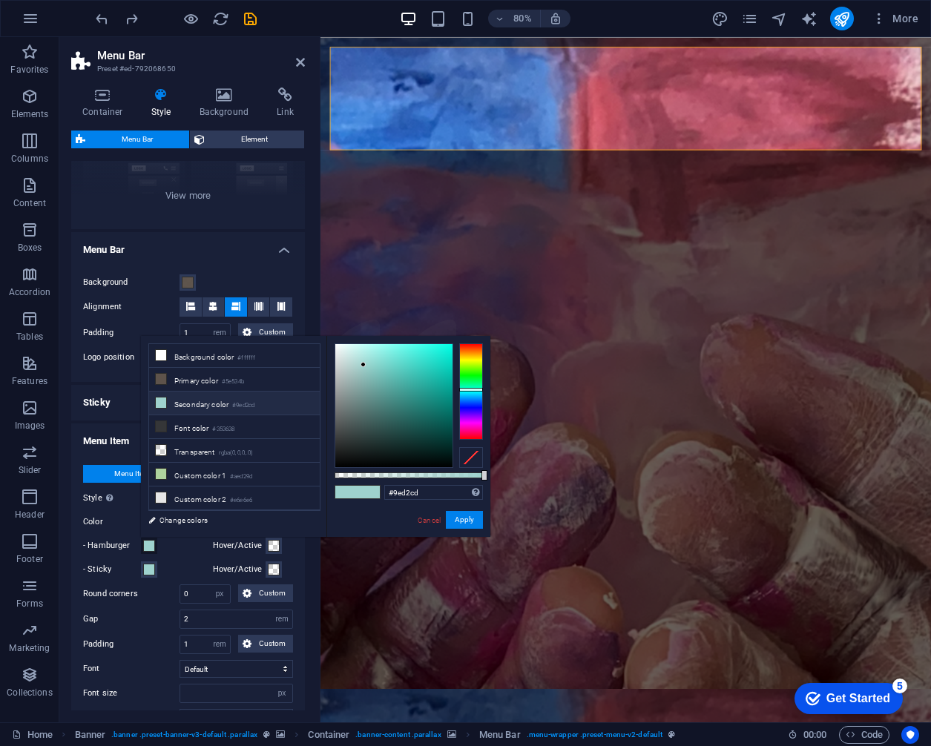
select select
click at [177, 557] on div "Menu Item Submenu Item Style Switch to preview mode and move the mouse over men…" at bounding box center [188, 634] width 240 height 369
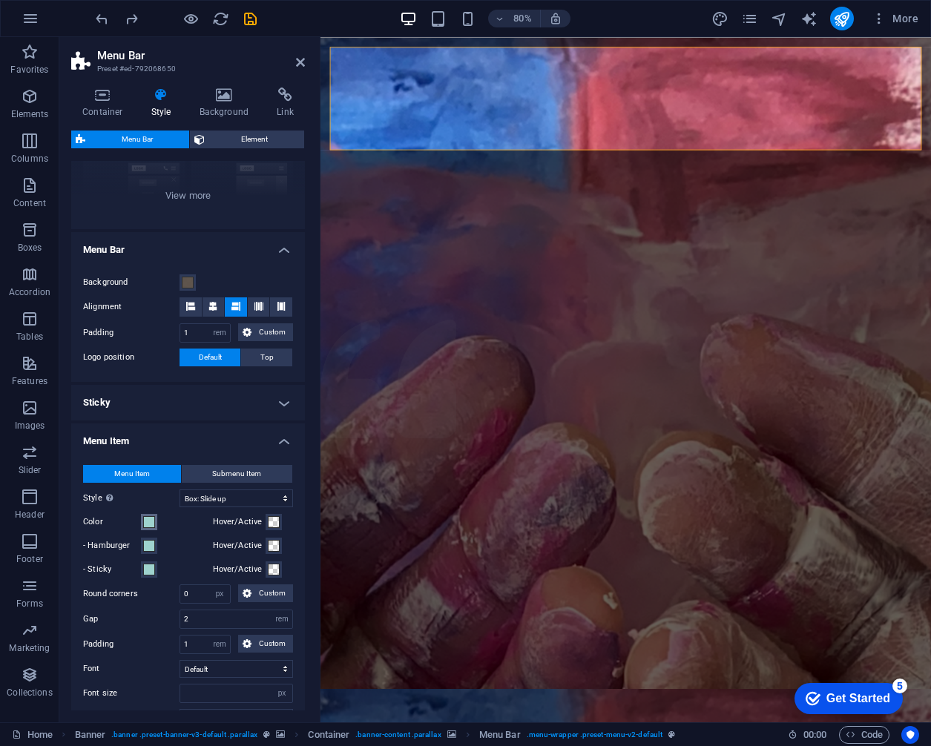
select select
click at [151, 525] on span at bounding box center [149, 522] width 12 height 12
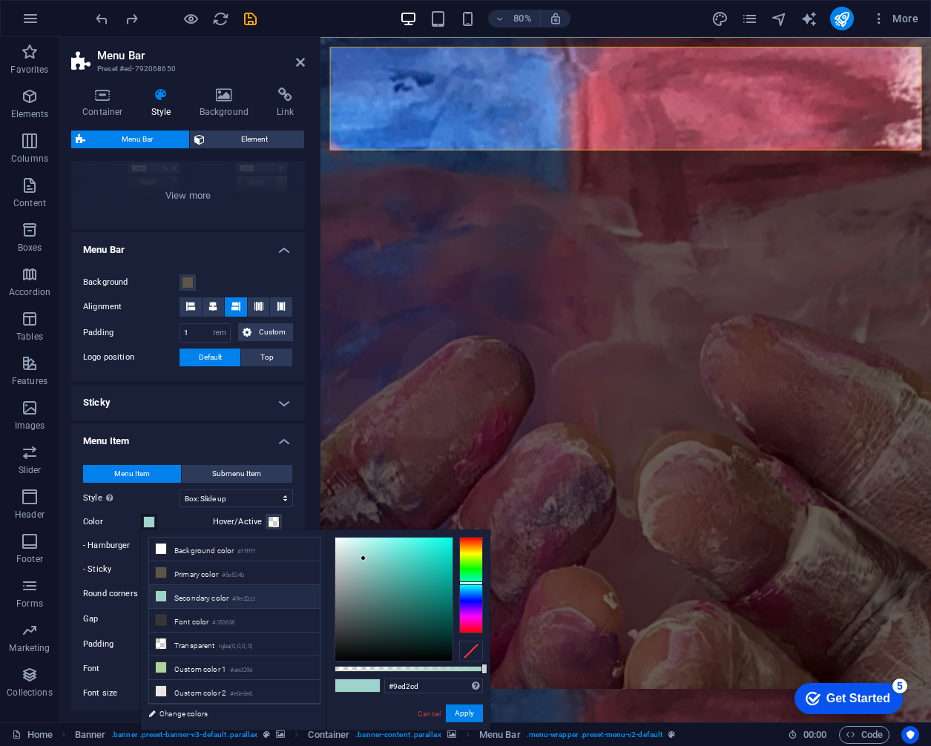
click at [398, 541] on div at bounding box center [393, 599] width 117 height 123
type input "#71f7ea"
select select
click at [395, 543] on div at bounding box center [393, 599] width 117 height 123
type input "#72fbed"
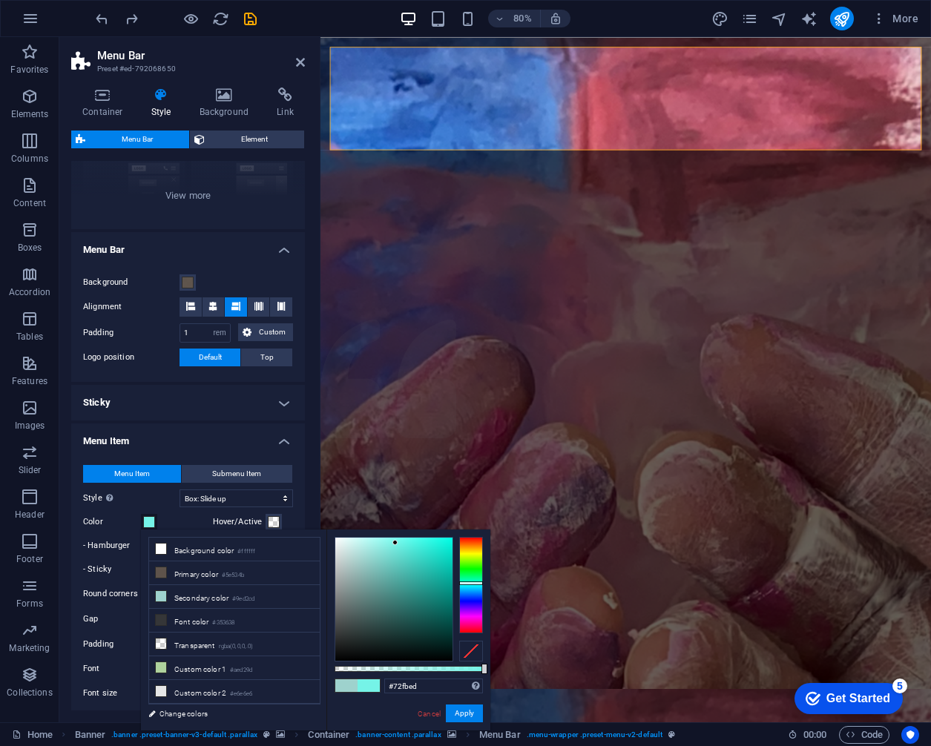
click at [398, 539] on div at bounding box center [393, 599] width 117 height 123
click at [464, 713] on button "Apply" at bounding box center [464, 714] width 37 height 18
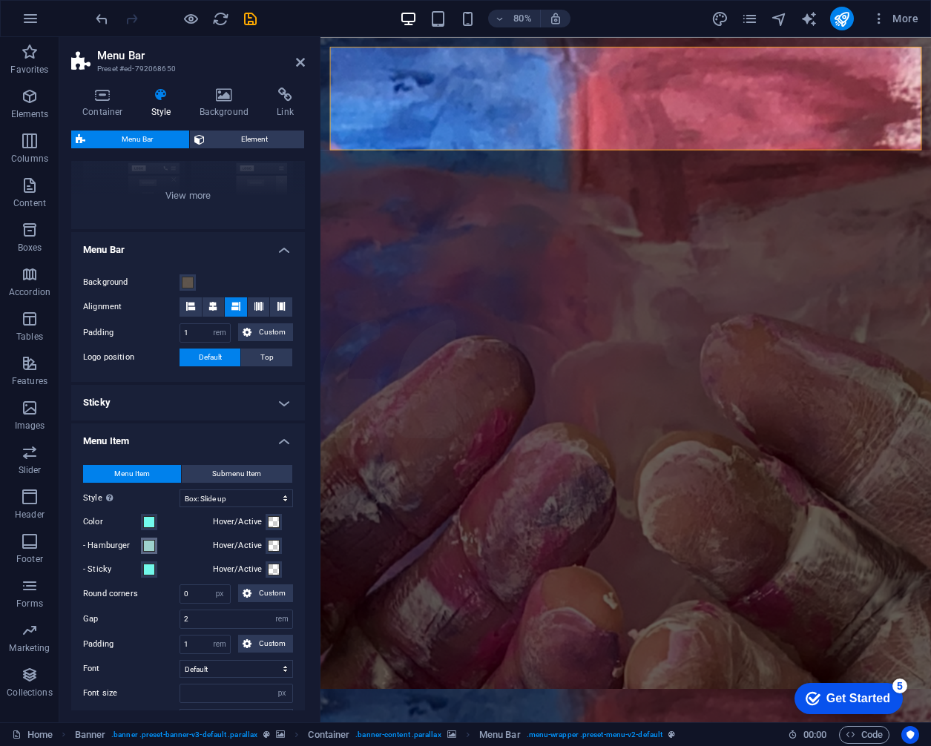
select select
click at [150, 551] on button "- Hamburger" at bounding box center [149, 546] width 16 height 16
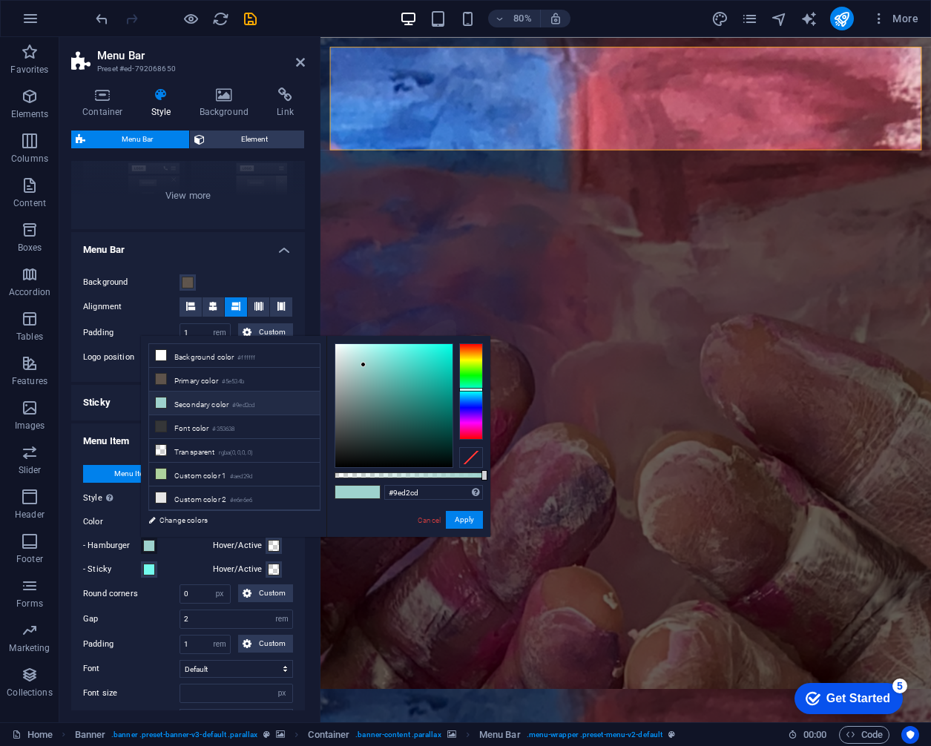
type input "#94fcf2"
click at [383, 345] on div at bounding box center [393, 405] width 117 height 123
click at [460, 518] on button "Apply" at bounding box center [464, 520] width 37 height 18
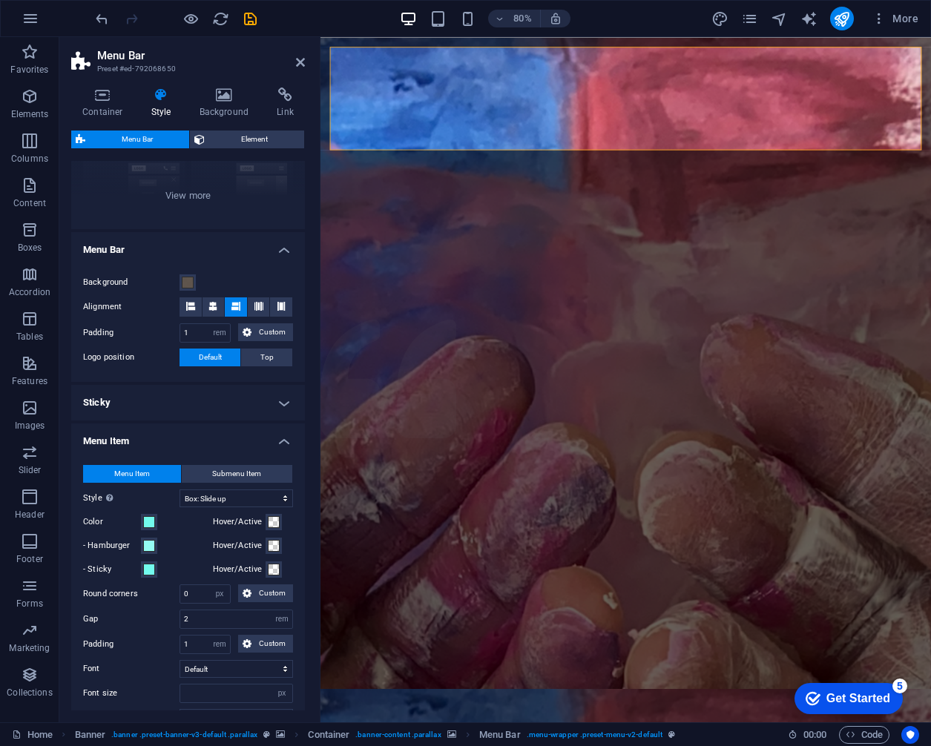
click at [168, 562] on div "- Sticky" at bounding box center [145, 570] width 124 height 18
select select
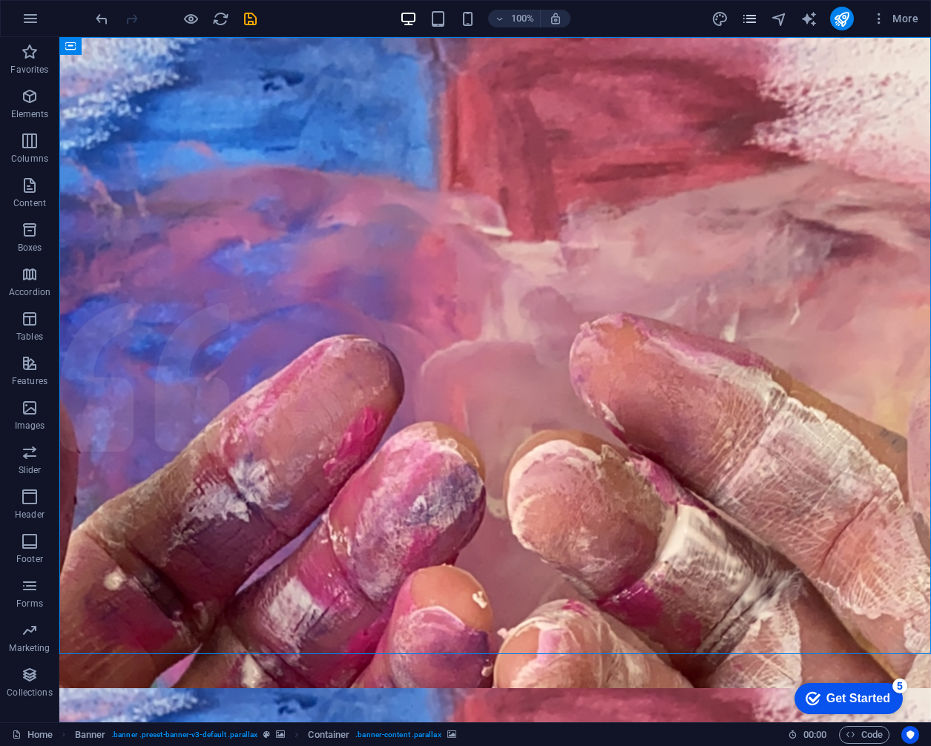
click at [752, 16] on icon "pages" at bounding box center [749, 18] width 17 height 17
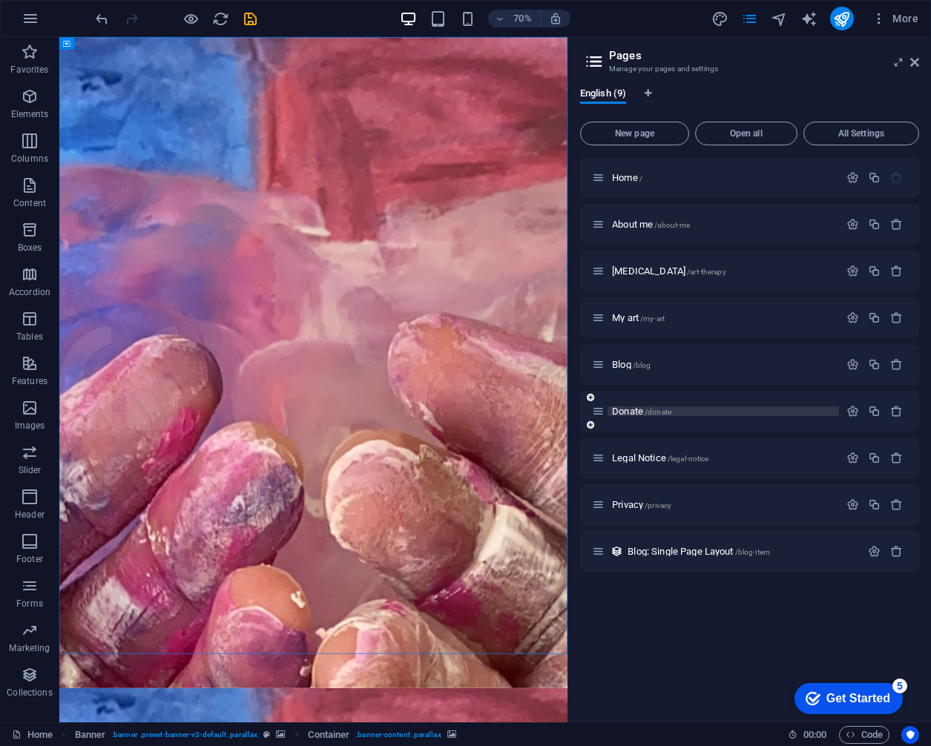
click at [637, 407] on span "Donate /donate" at bounding box center [641, 411] width 59 height 11
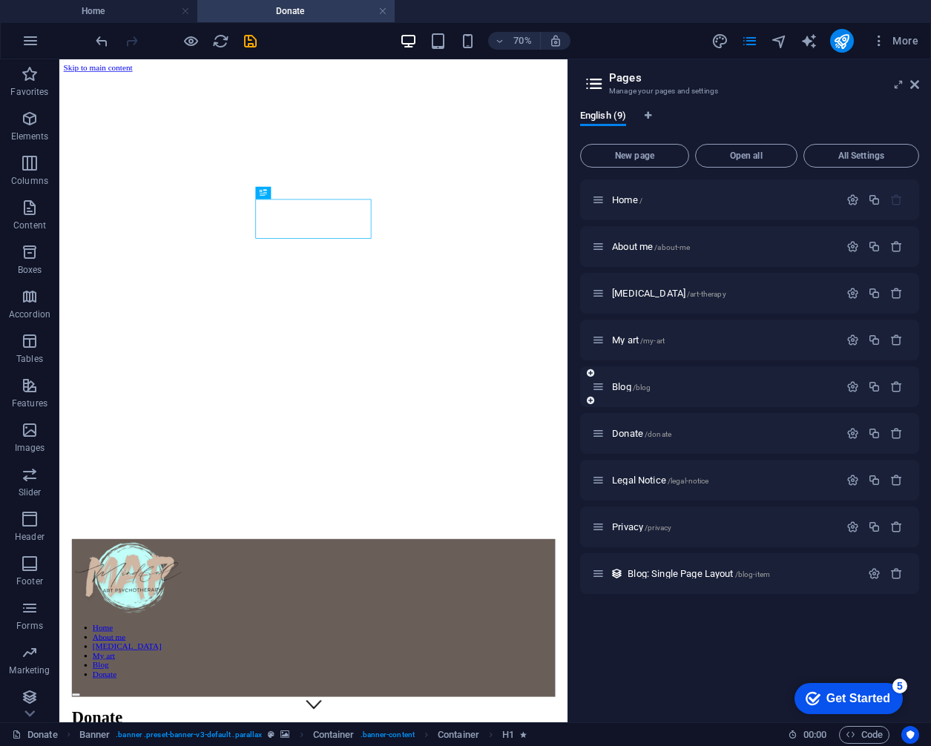
scroll to position [0, 0]
click at [623, 390] on span "Blog /blog" at bounding box center [631, 386] width 39 height 11
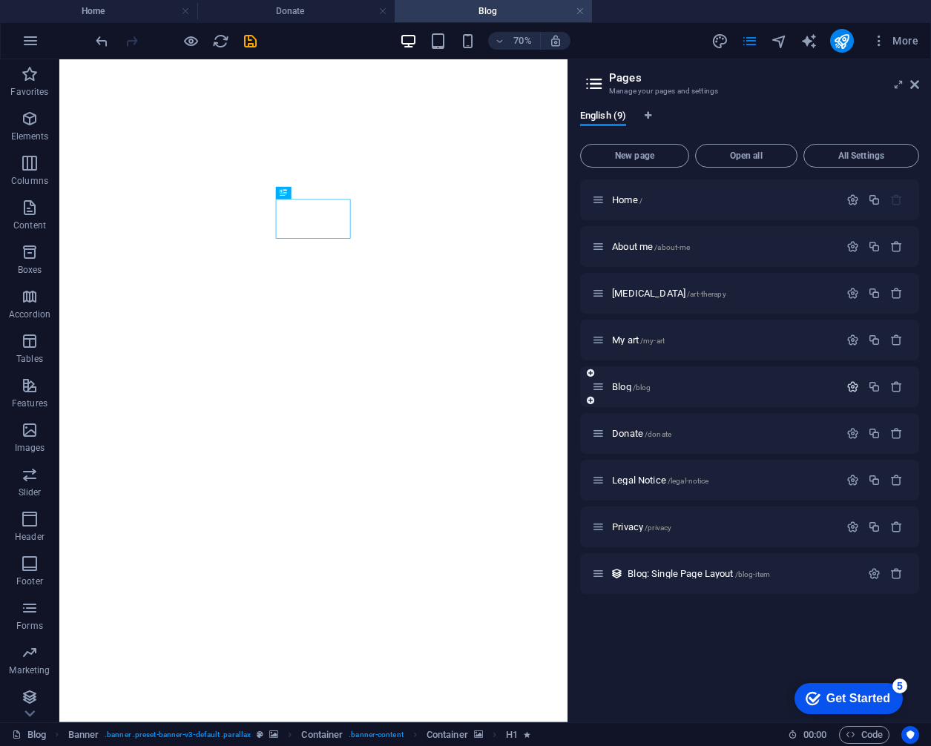
click at [752, 390] on icon "button" at bounding box center [853, 387] width 13 height 13
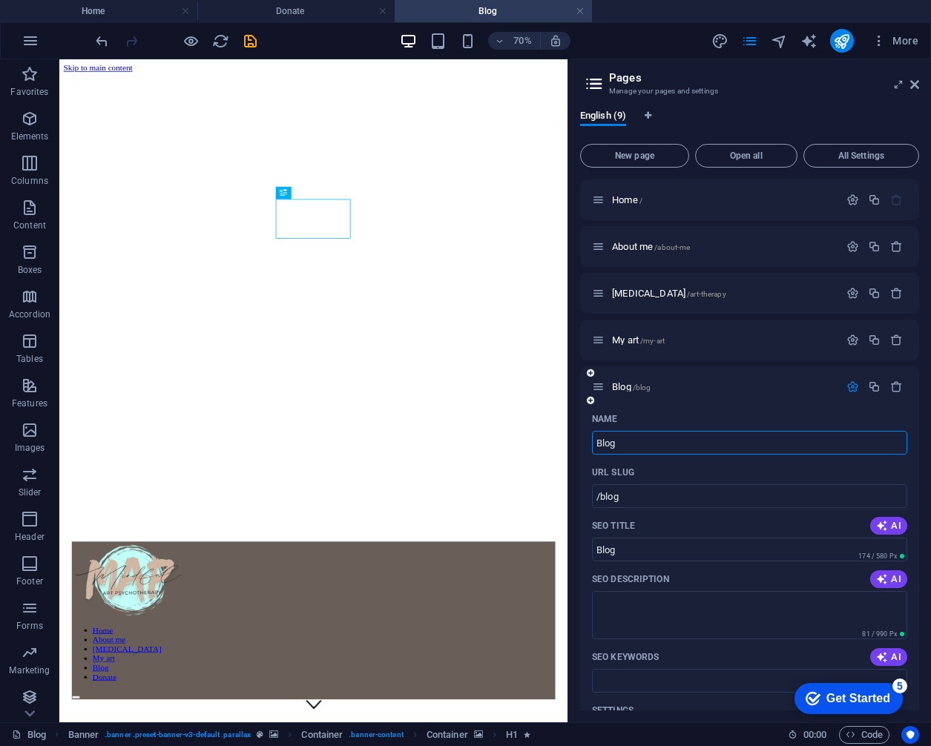
click at [752, 402] on div "Blog /blog" at bounding box center [749, 387] width 339 height 41
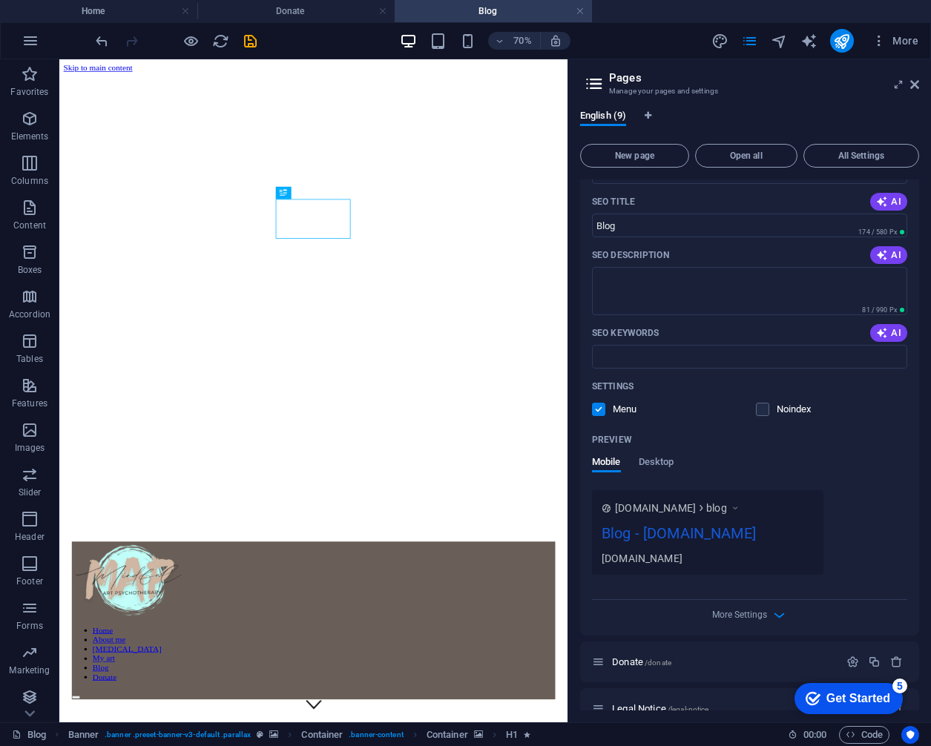
scroll to position [442, 0]
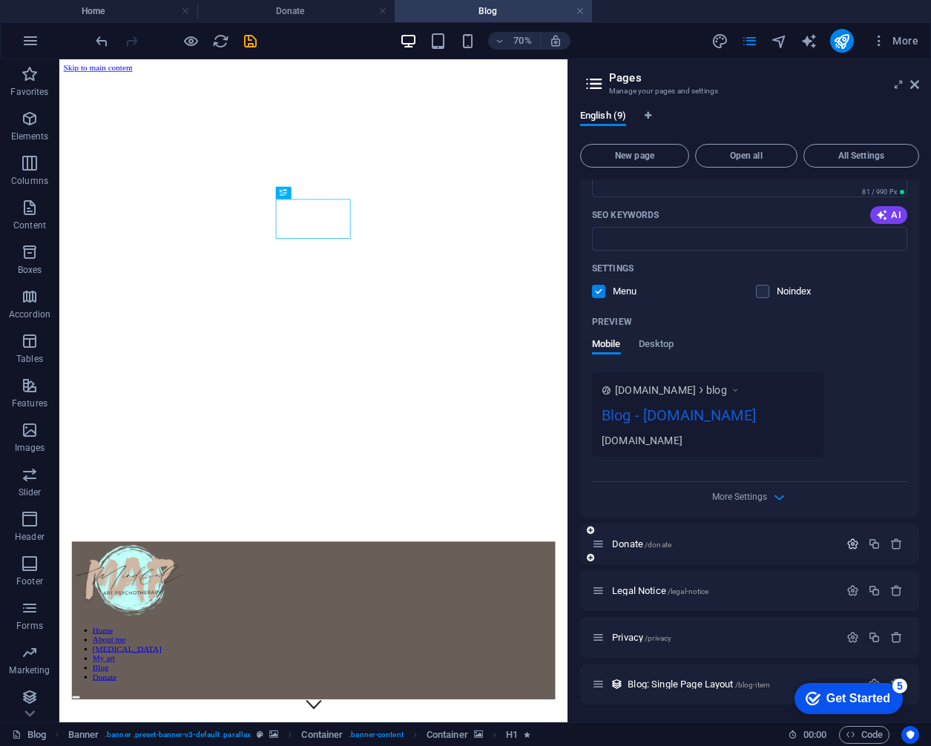
click at [752, 541] on icon "button" at bounding box center [853, 544] width 13 height 13
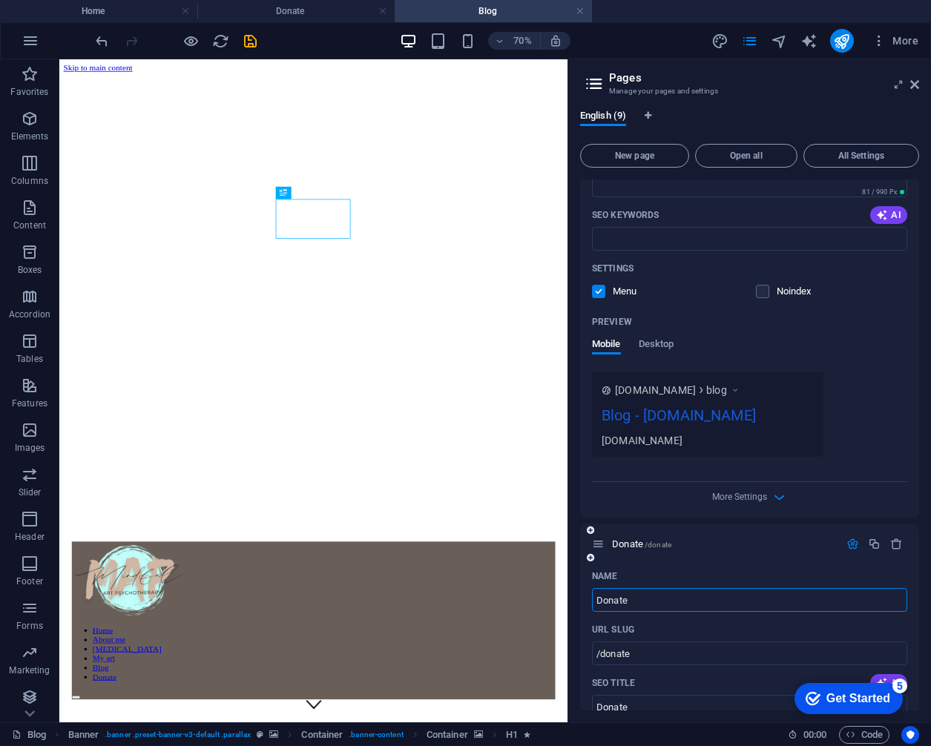
click at [711, 597] on input "Donate" at bounding box center [749, 600] width 315 height 24
type input "Resources"
type input "/resources"
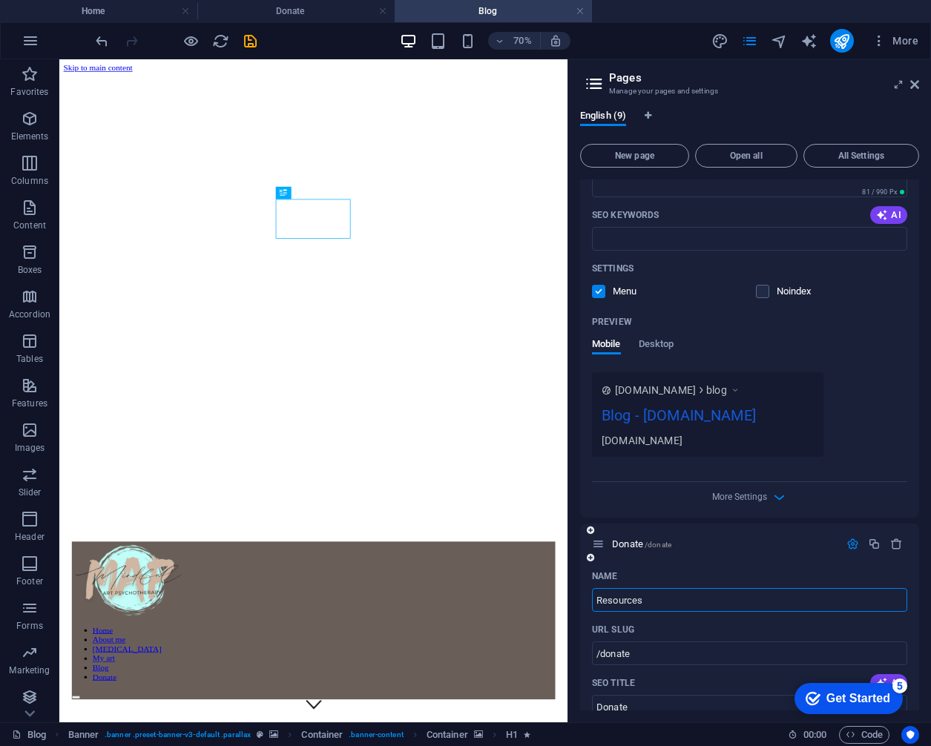
type input "Resources"
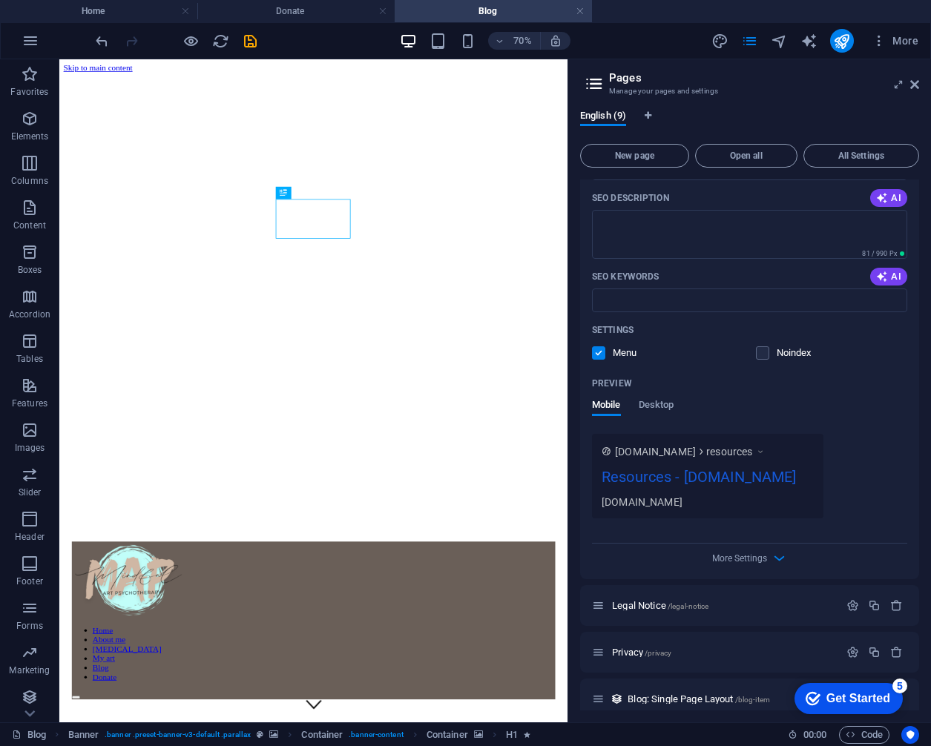
scroll to position [982, 0]
type input "Resources"
click at [749, 560] on span "More Settings" at bounding box center [739, 557] width 55 height 10
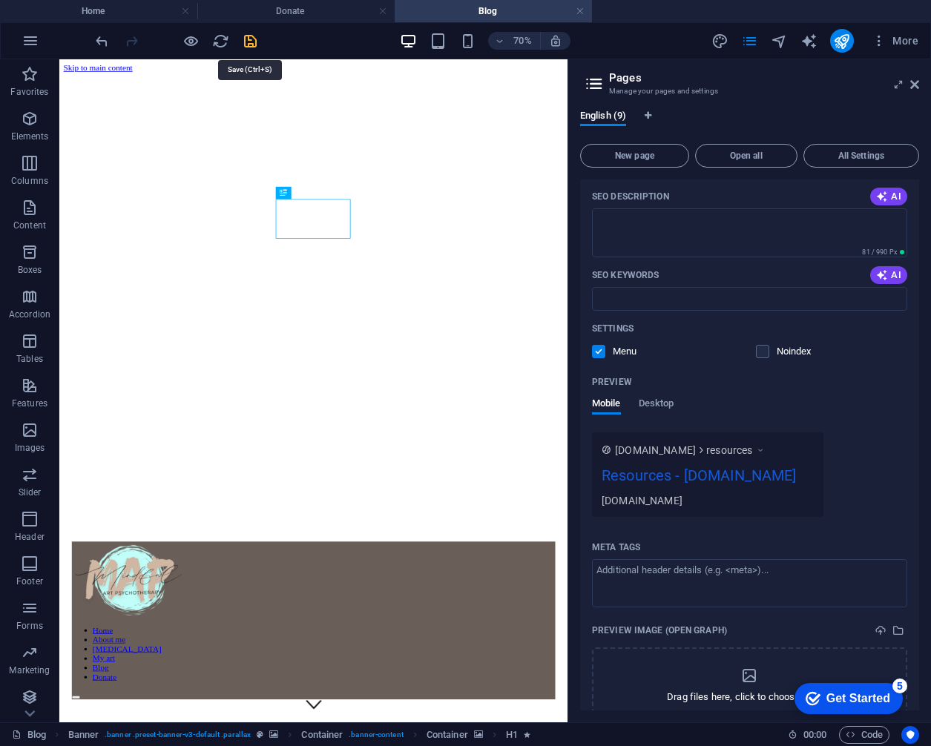
click at [253, 40] on icon "save" at bounding box center [250, 41] width 17 height 17
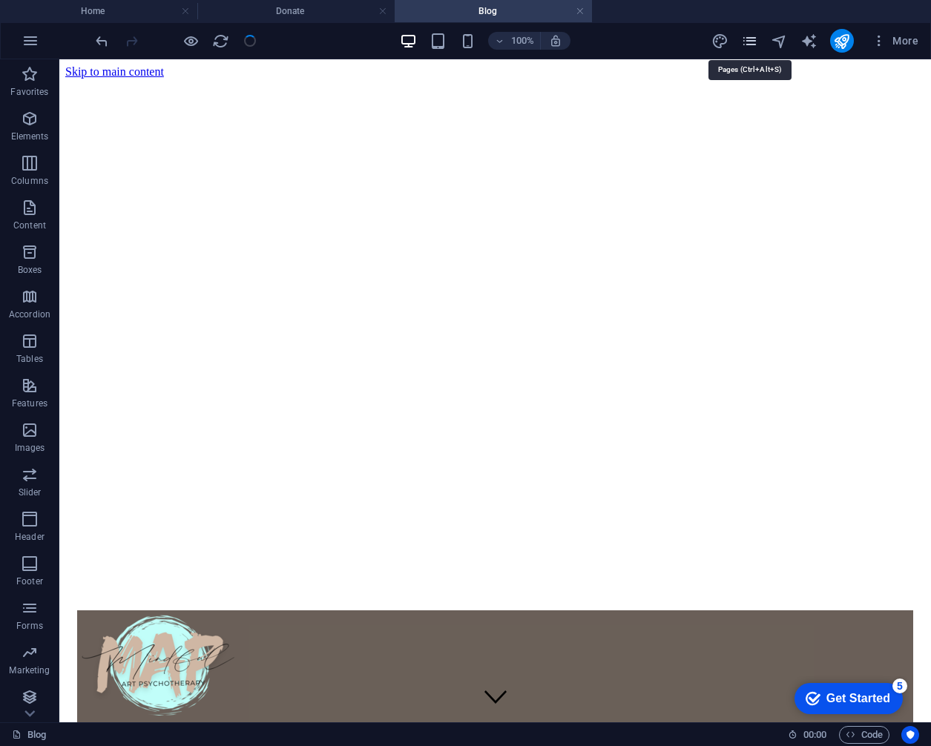
click at [746, 39] on icon "pages" at bounding box center [749, 41] width 17 height 17
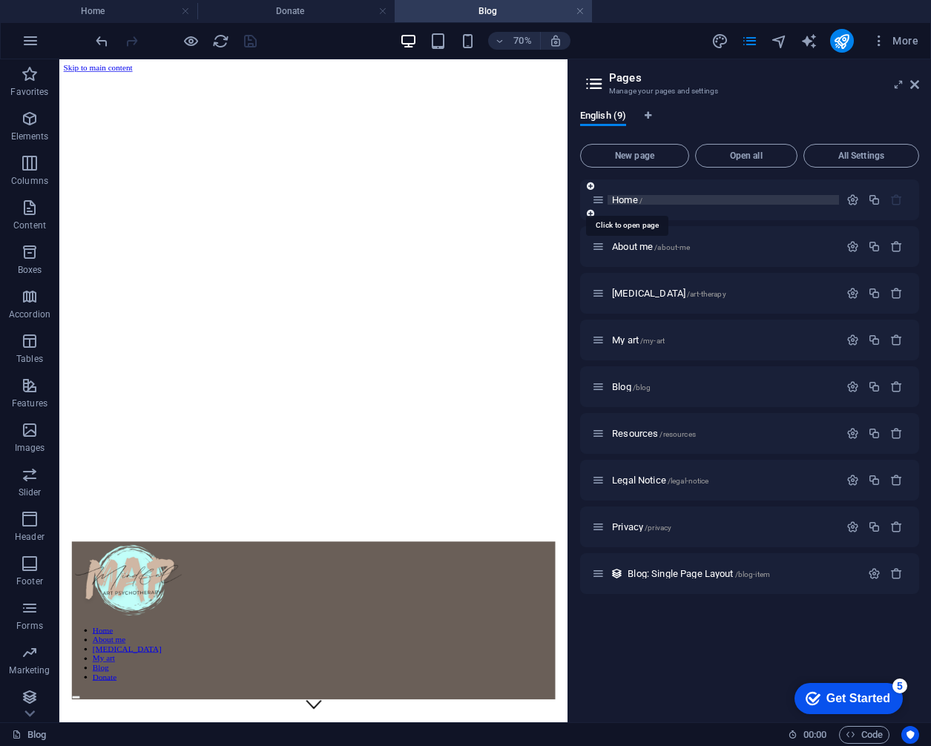
click at [619, 199] on span "Home /" at bounding box center [627, 199] width 30 height 11
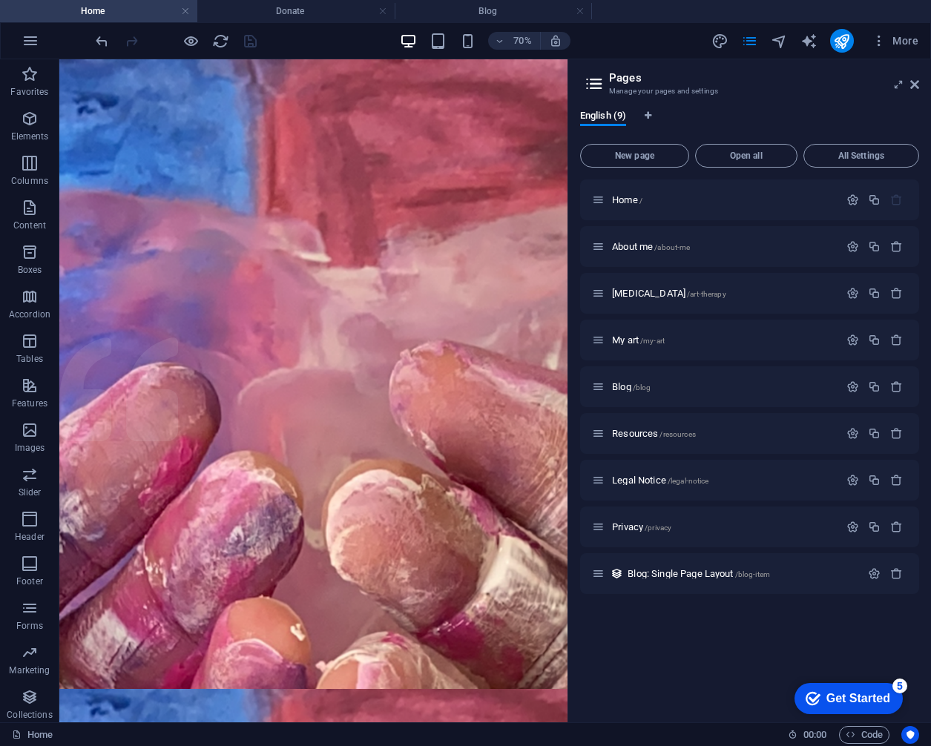
click at [752, 83] on h2 "Pages" at bounding box center [764, 77] width 310 height 13
click at [752, 84] on icon at bounding box center [914, 85] width 9 height 12
